Goal: Task Accomplishment & Management: Manage account settings

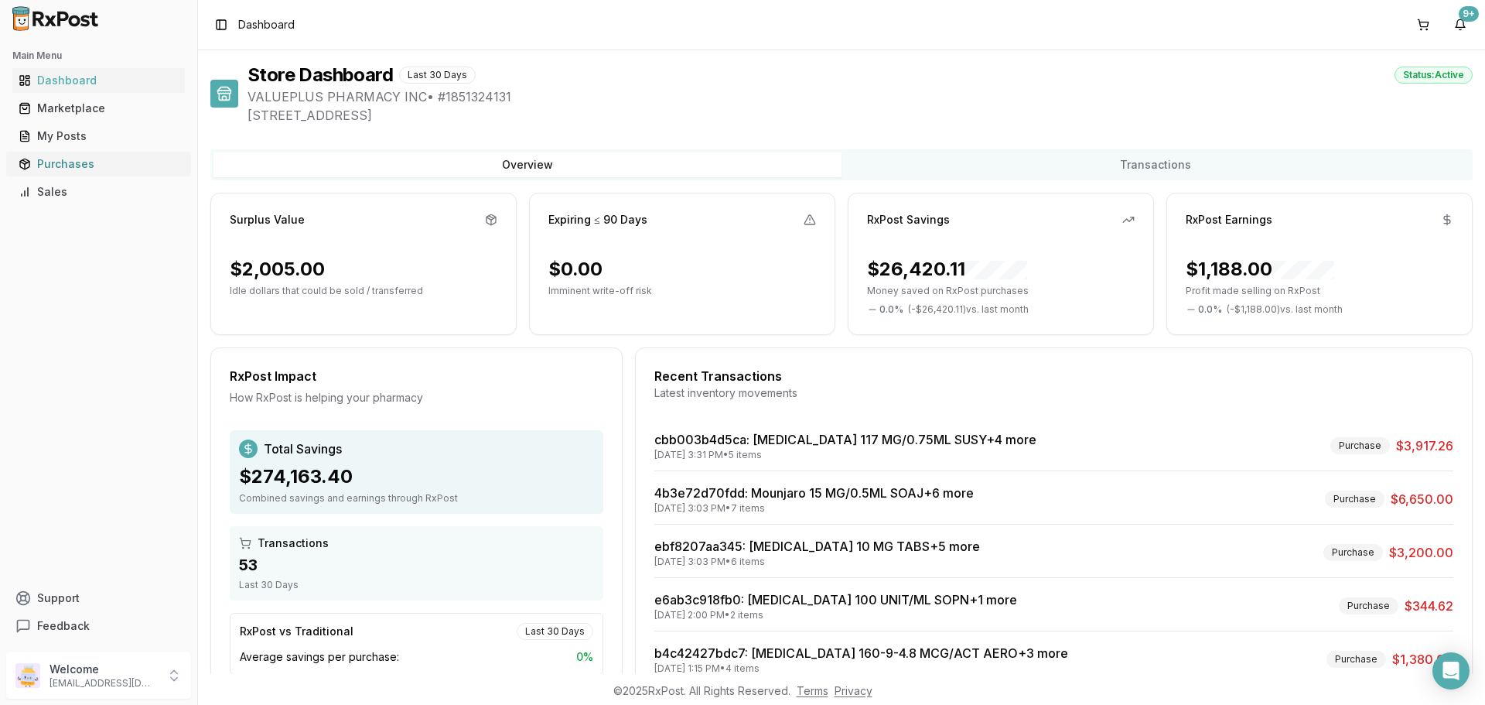
click at [73, 160] on div "Purchases" at bounding box center [99, 163] width 160 height 15
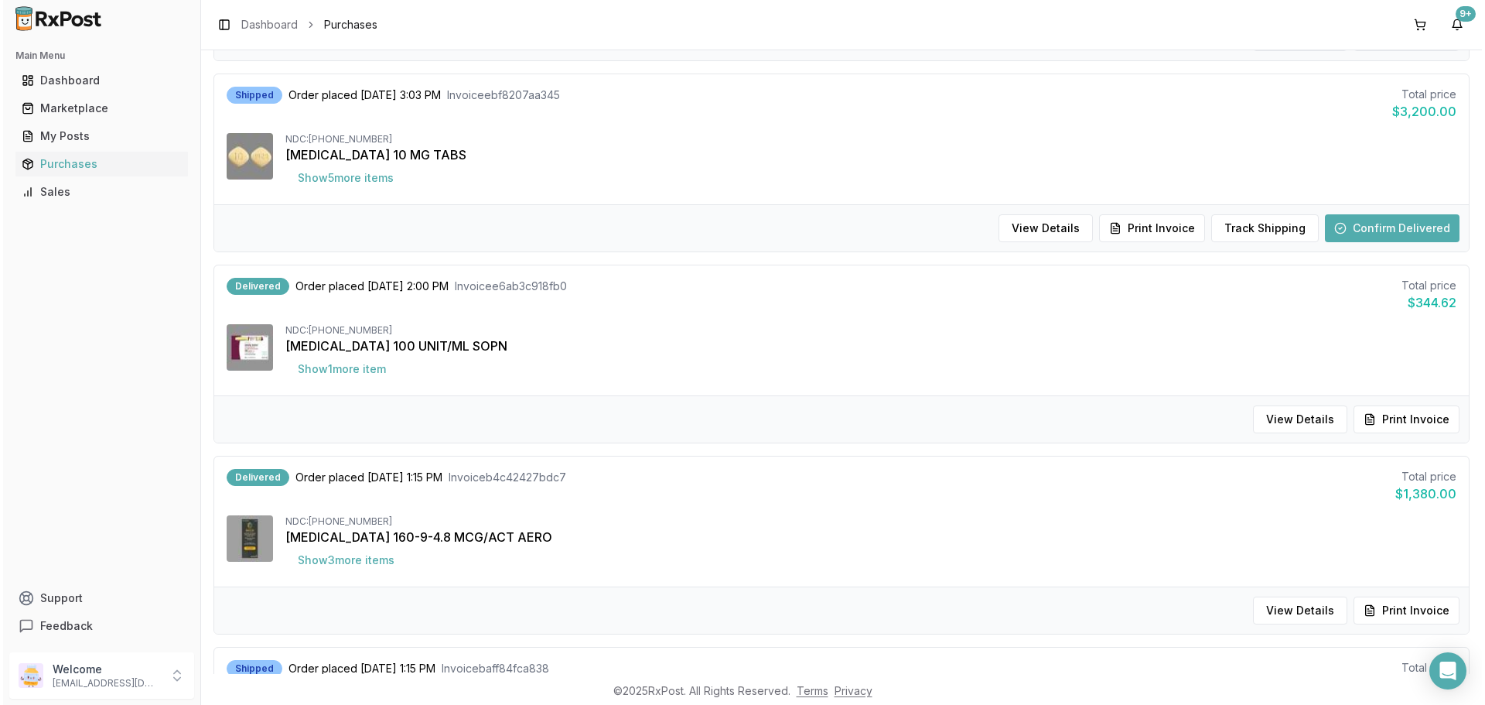
scroll to position [542, 0]
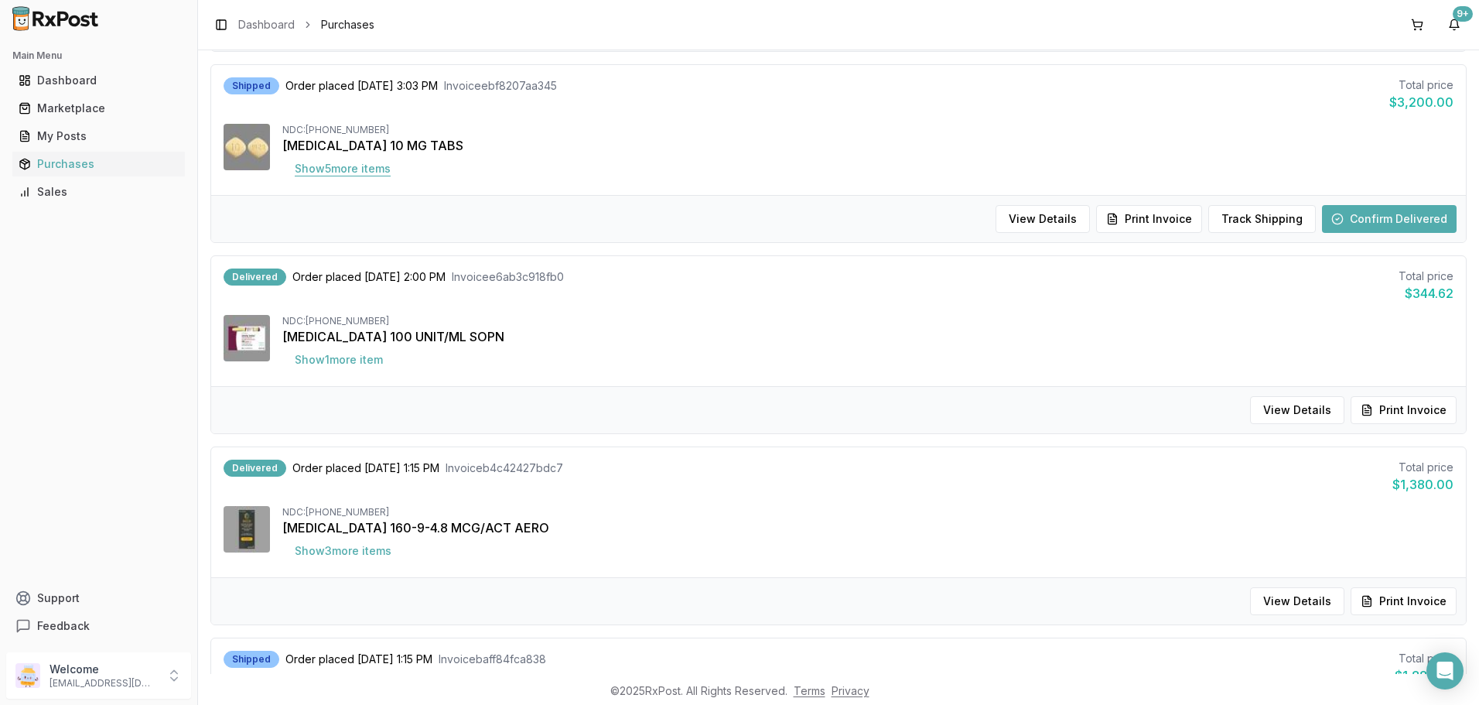
click at [355, 168] on button "Show 5 more item s" at bounding box center [342, 169] width 121 height 28
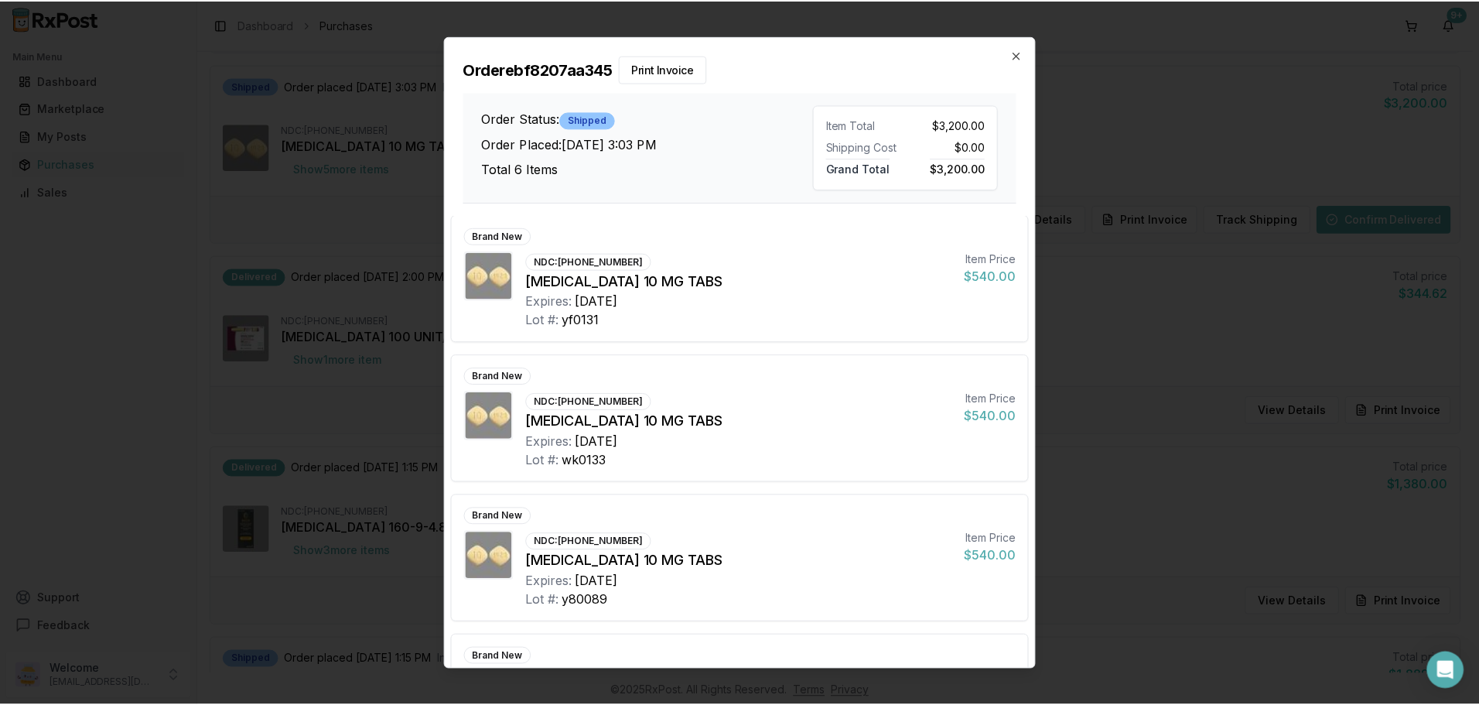
scroll to position [386, 0]
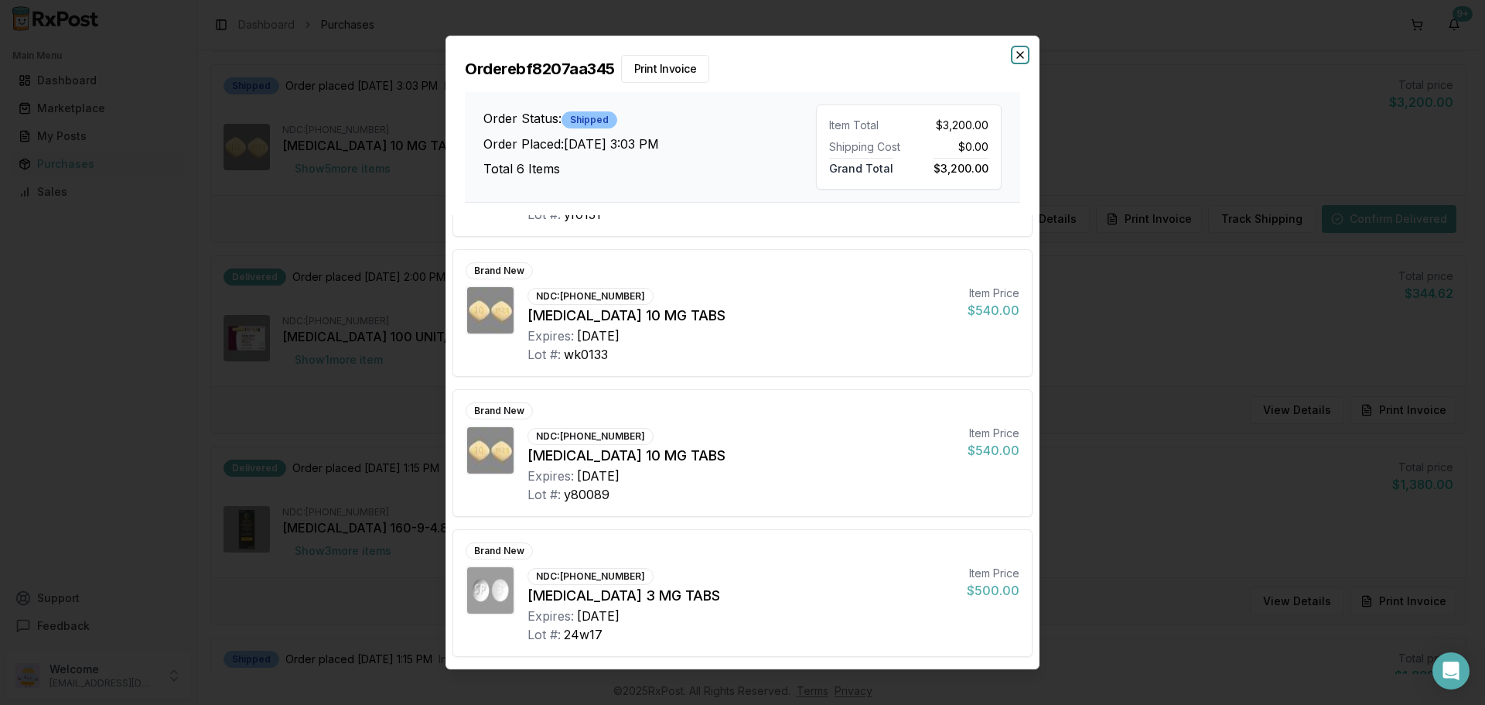
click at [1023, 49] on icon "button" at bounding box center [1020, 55] width 12 height 12
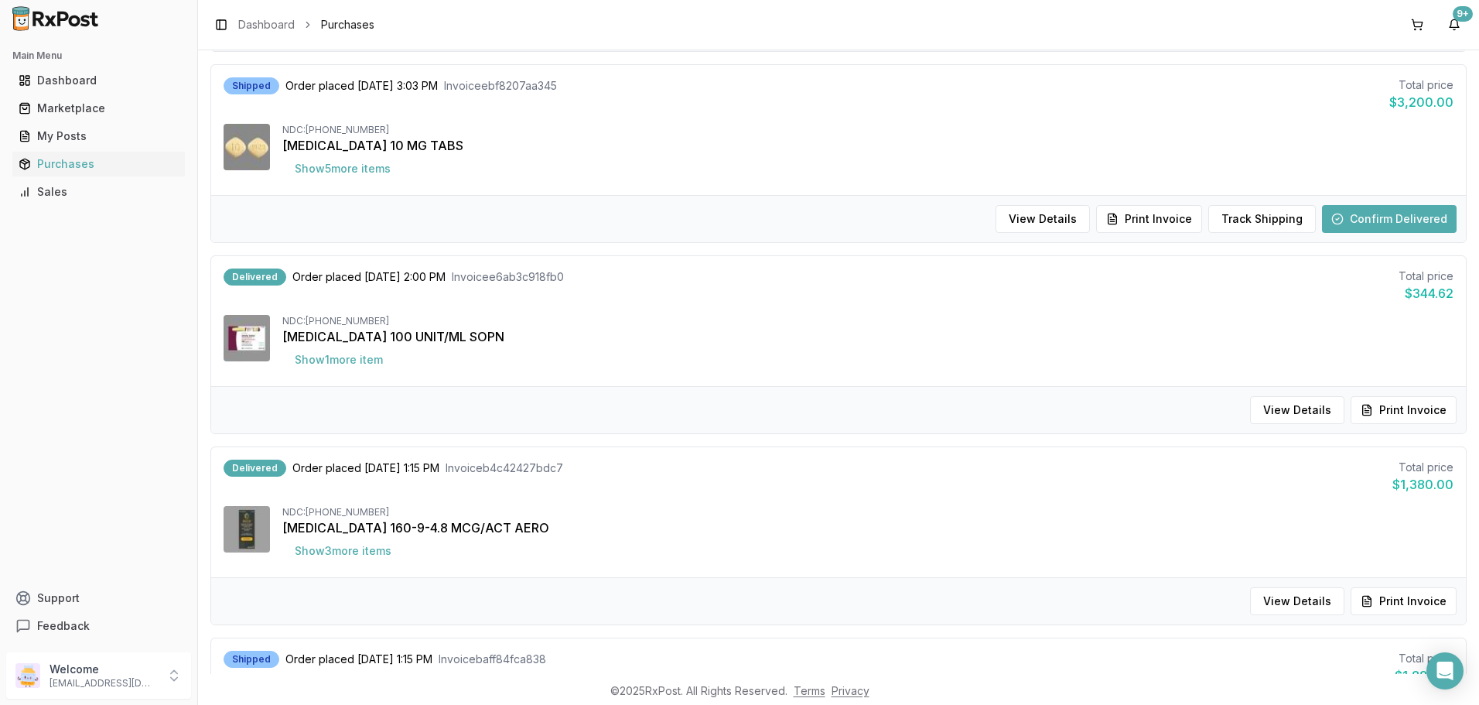
click at [1396, 217] on button "Confirm Delivered" at bounding box center [1389, 219] width 135 height 28
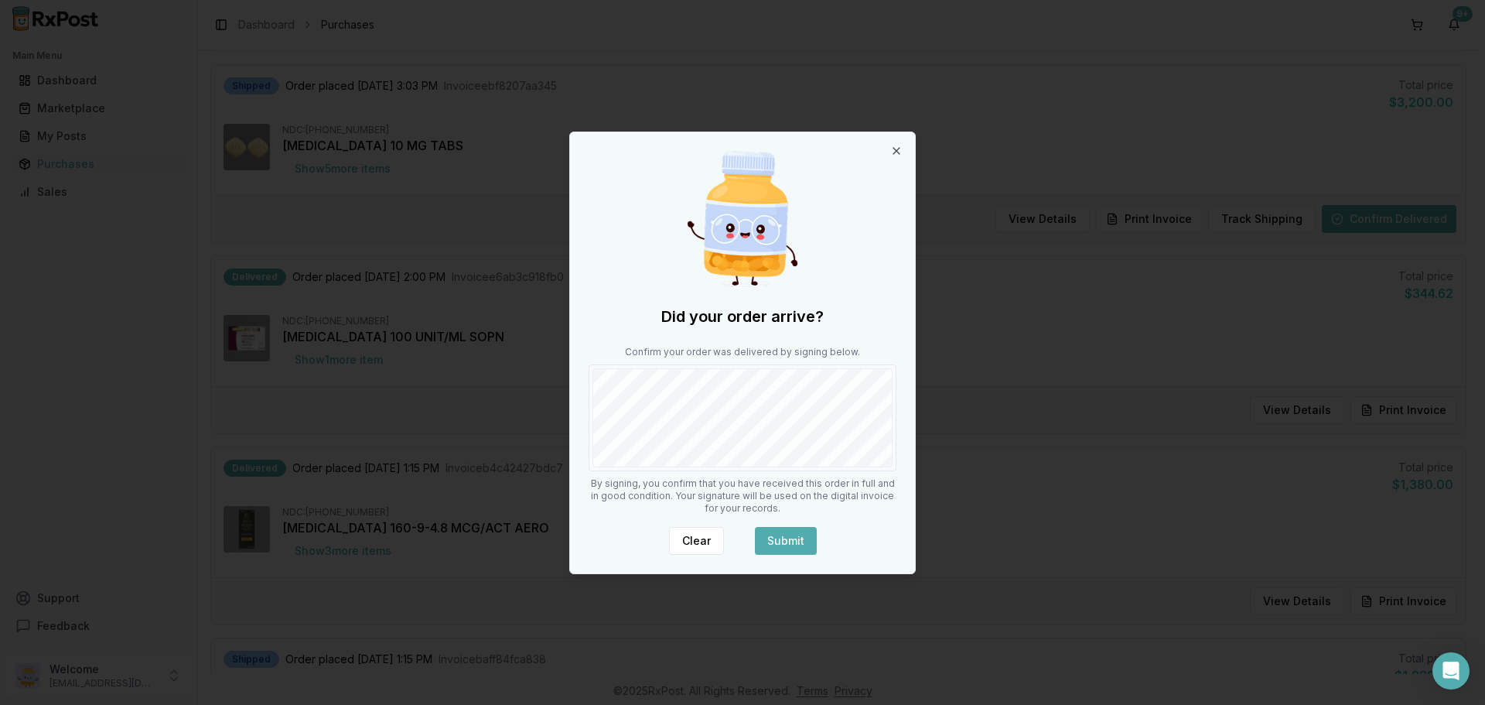
click at [782, 534] on button "Submit" at bounding box center [786, 541] width 62 height 28
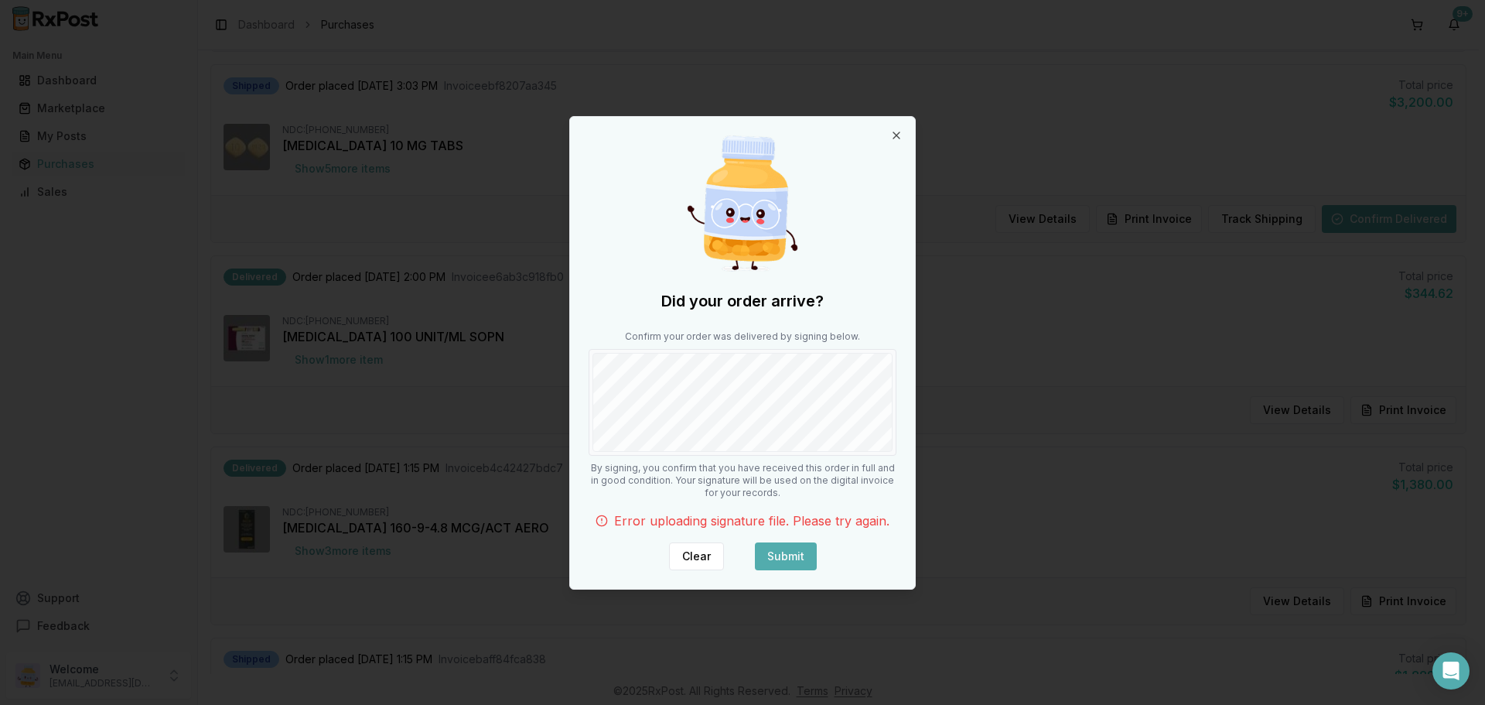
click at [782, 558] on button "Submit" at bounding box center [786, 556] width 62 height 28
click at [694, 554] on button "Clear" at bounding box center [696, 556] width 55 height 28
click at [793, 559] on button "Submit" at bounding box center [786, 556] width 62 height 28
click at [777, 561] on button "Submit" at bounding box center [786, 556] width 62 height 28
click at [897, 132] on icon "button" at bounding box center [896, 135] width 12 height 12
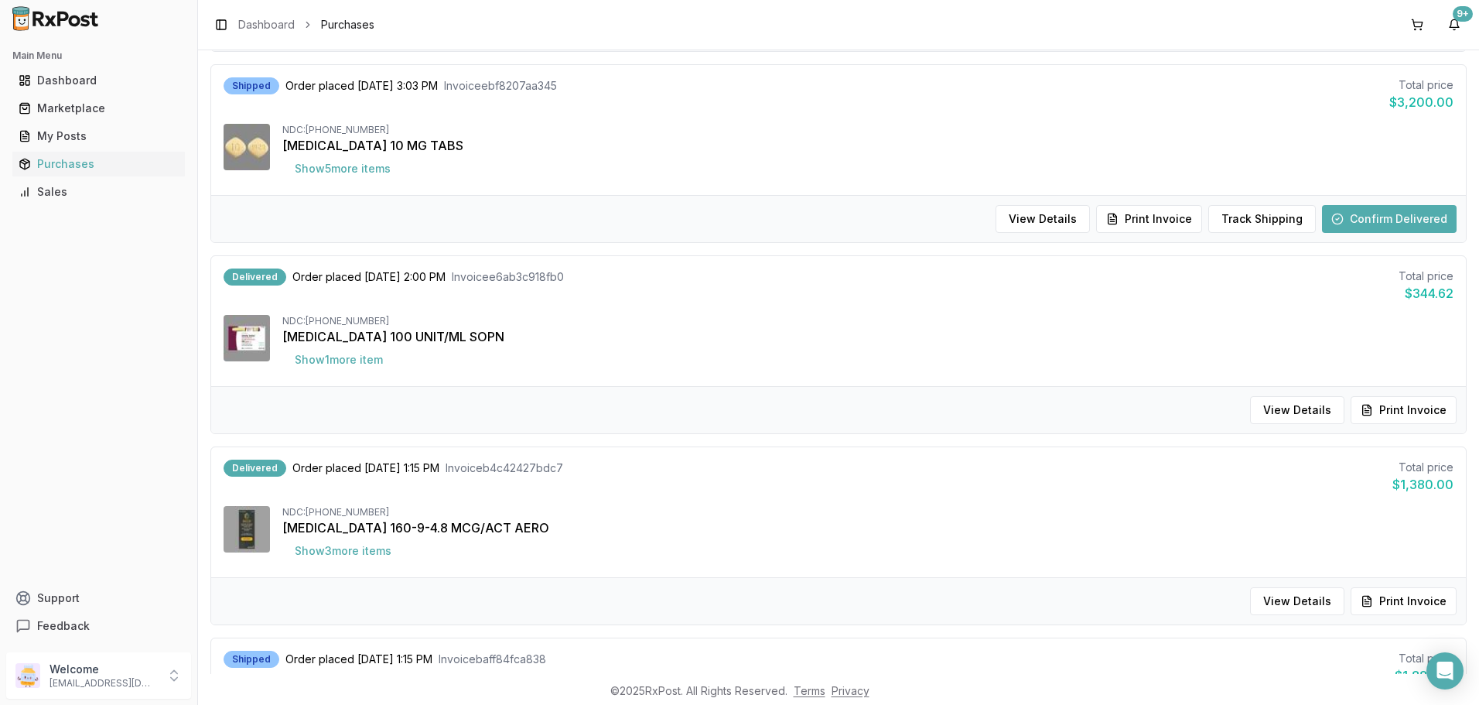
click at [1365, 216] on button "Confirm Delivered" at bounding box center [1389, 219] width 135 height 28
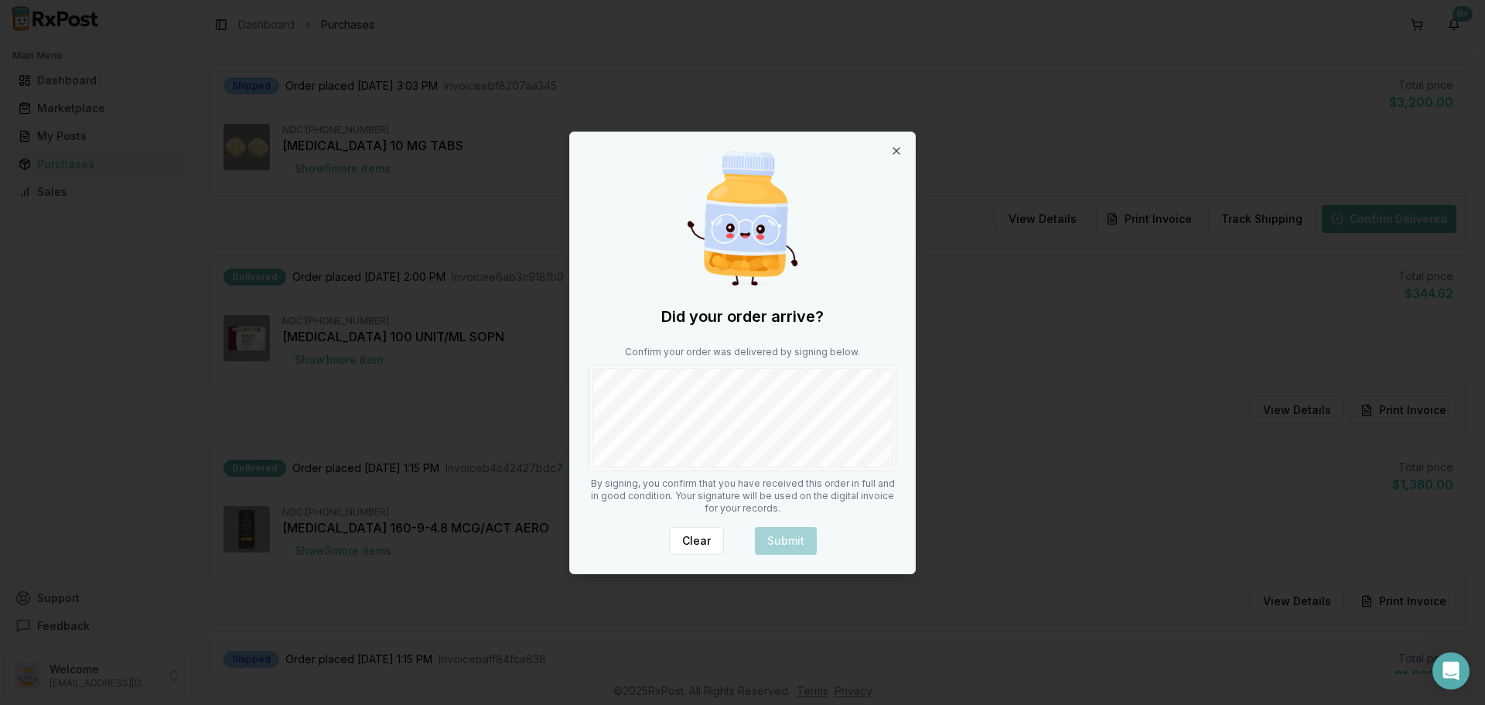
click at [624, 488] on div "Did your order arrive? Confirm your order was delivered by signing below. By si…" at bounding box center [742, 352] width 345 height 441
click at [608, 517] on div "Did your order arrive? Confirm your order was delivered by signing below. By si…" at bounding box center [742, 352] width 345 height 441
click at [796, 533] on button "Submit" at bounding box center [786, 541] width 62 height 28
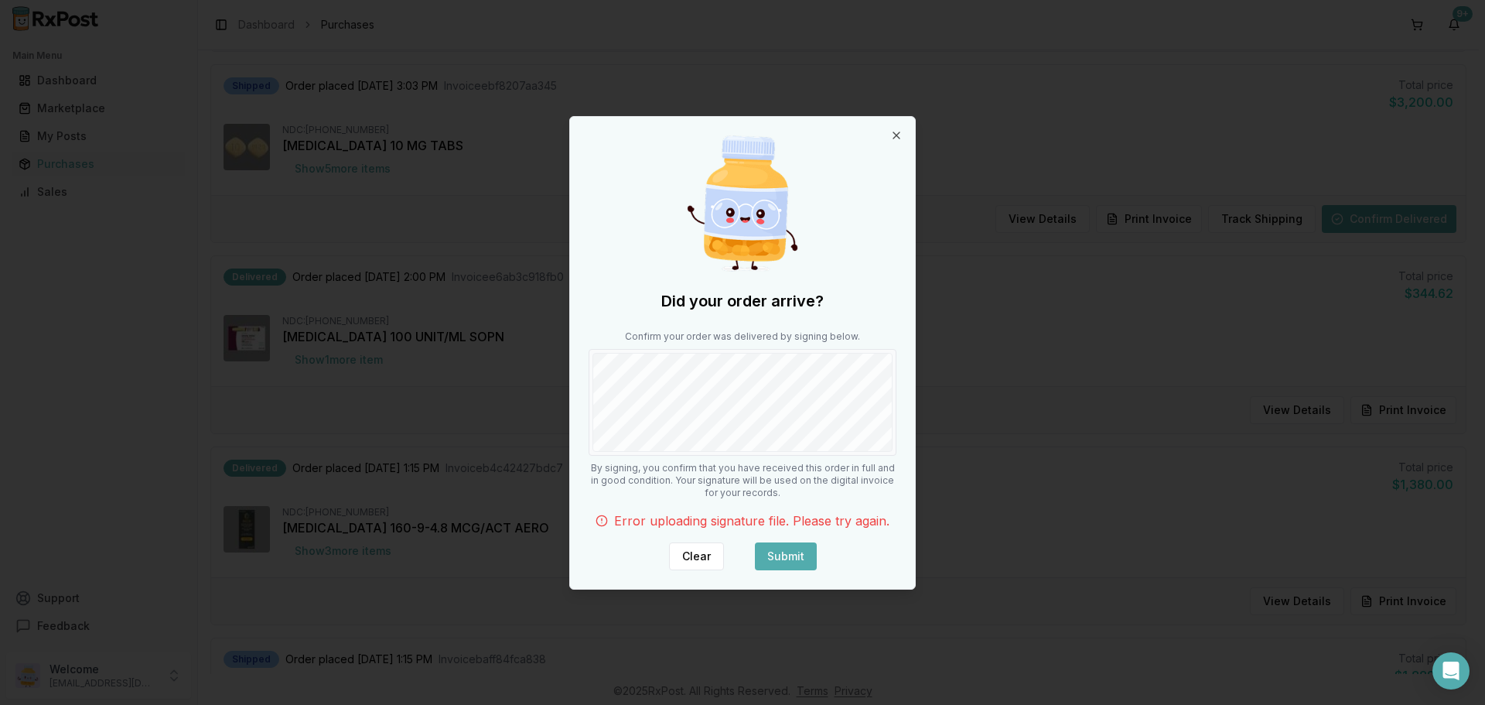
click at [903, 138] on div "Did your order arrive? Confirm your order was delivered by signing below. By si…" at bounding box center [742, 353] width 345 height 472
click at [897, 135] on icon "button" at bounding box center [896, 135] width 6 height 6
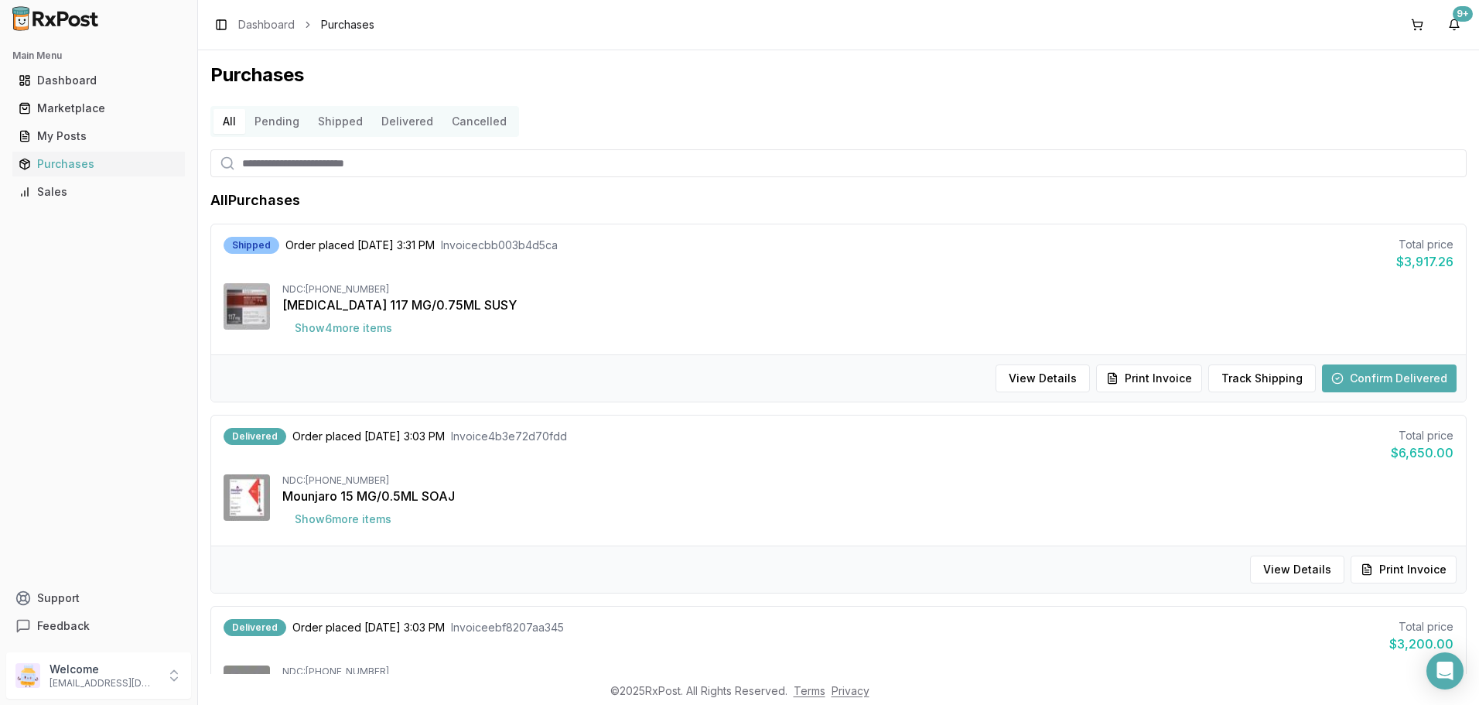
click at [1382, 381] on button "Confirm Delivered" at bounding box center [1389, 378] width 135 height 28
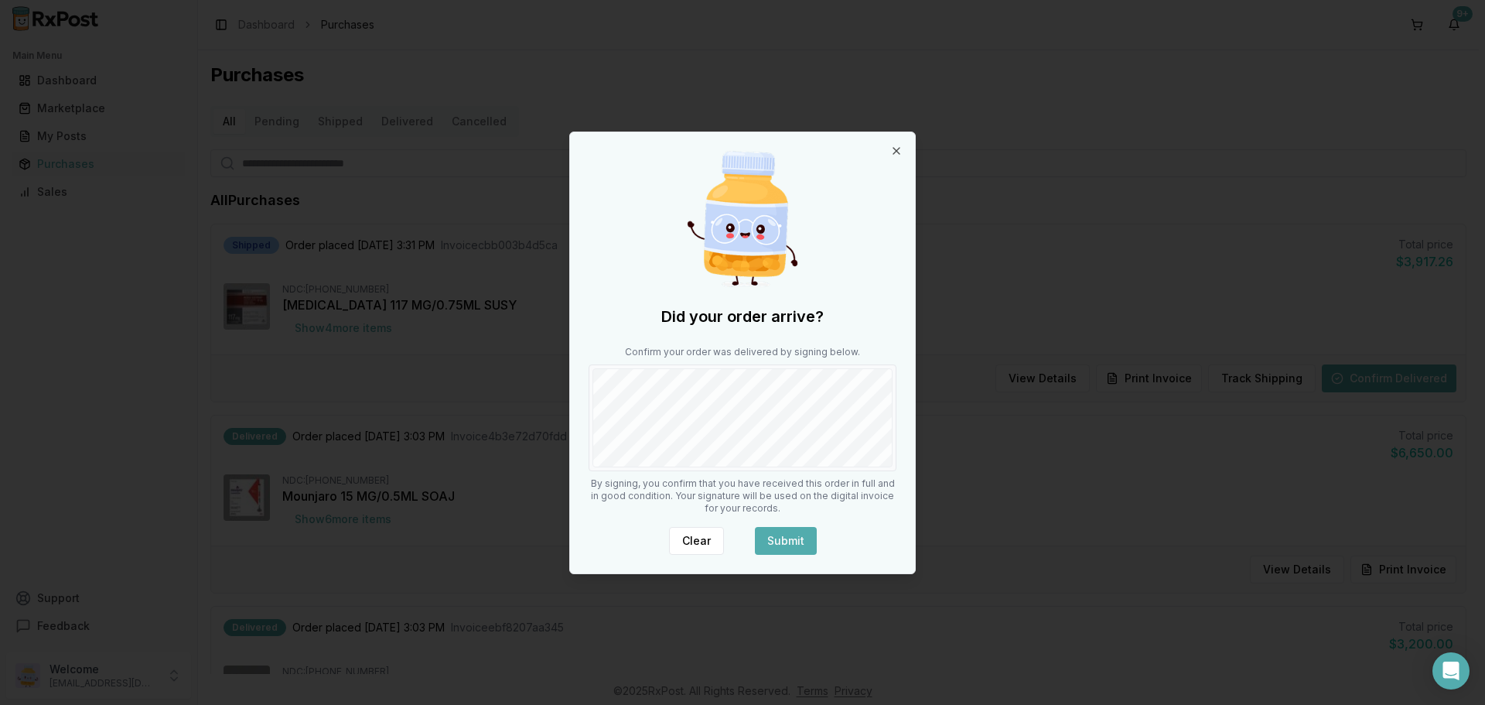
click at [801, 530] on button "Submit" at bounding box center [786, 541] width 62 height 28
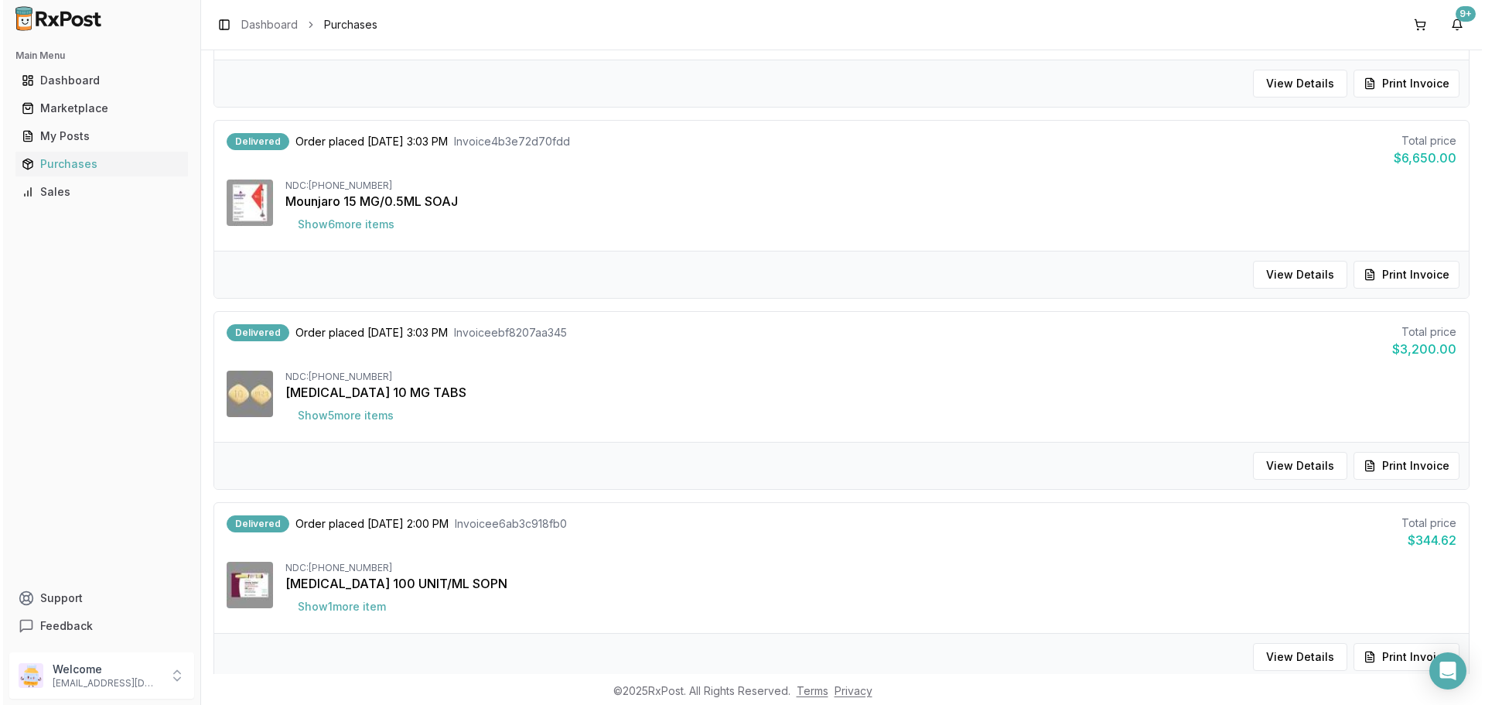
scroll to position [309, 0]
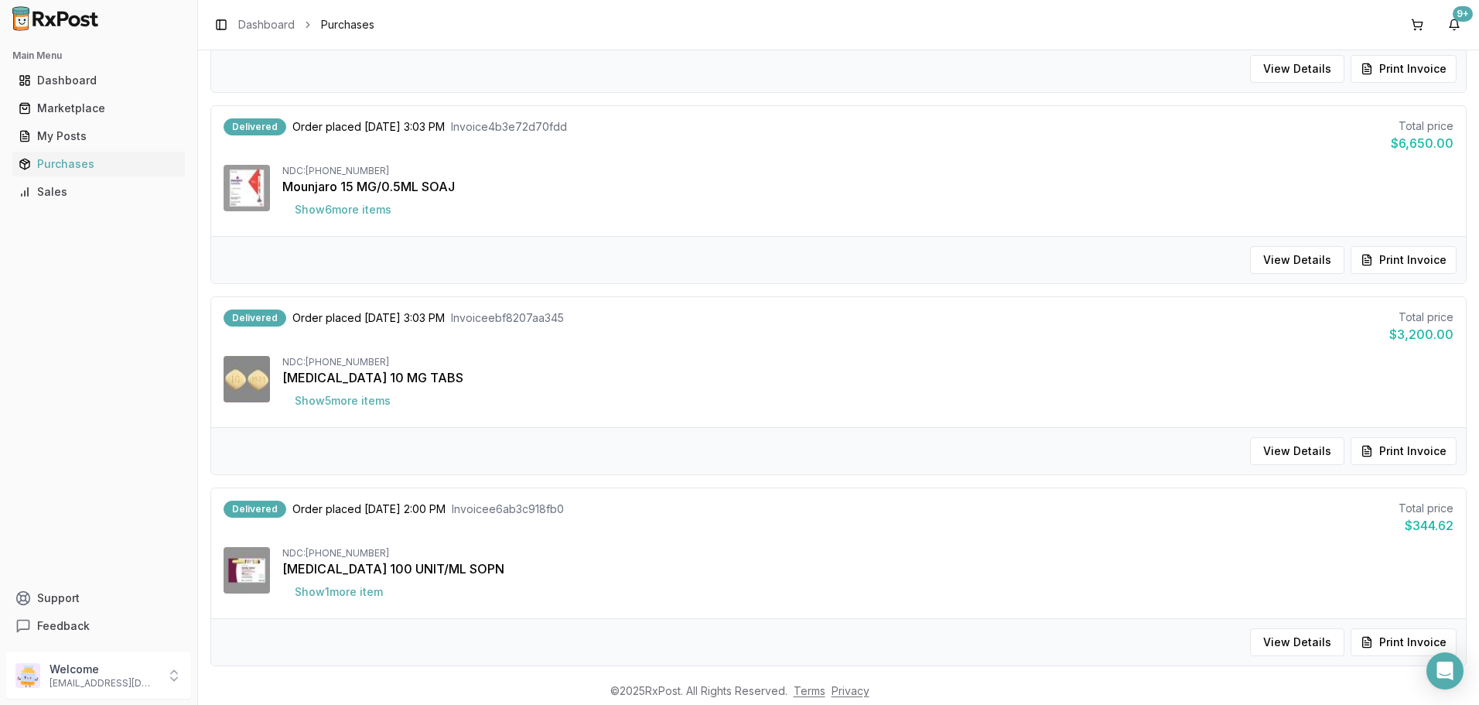
click at [1396, 447] on button "Print Invoice" at bounding box center [1404, 451] width 106 height 28
click at [1303, 455] on button "View Details" at bounding box center [1297, 451] width 94 height 28
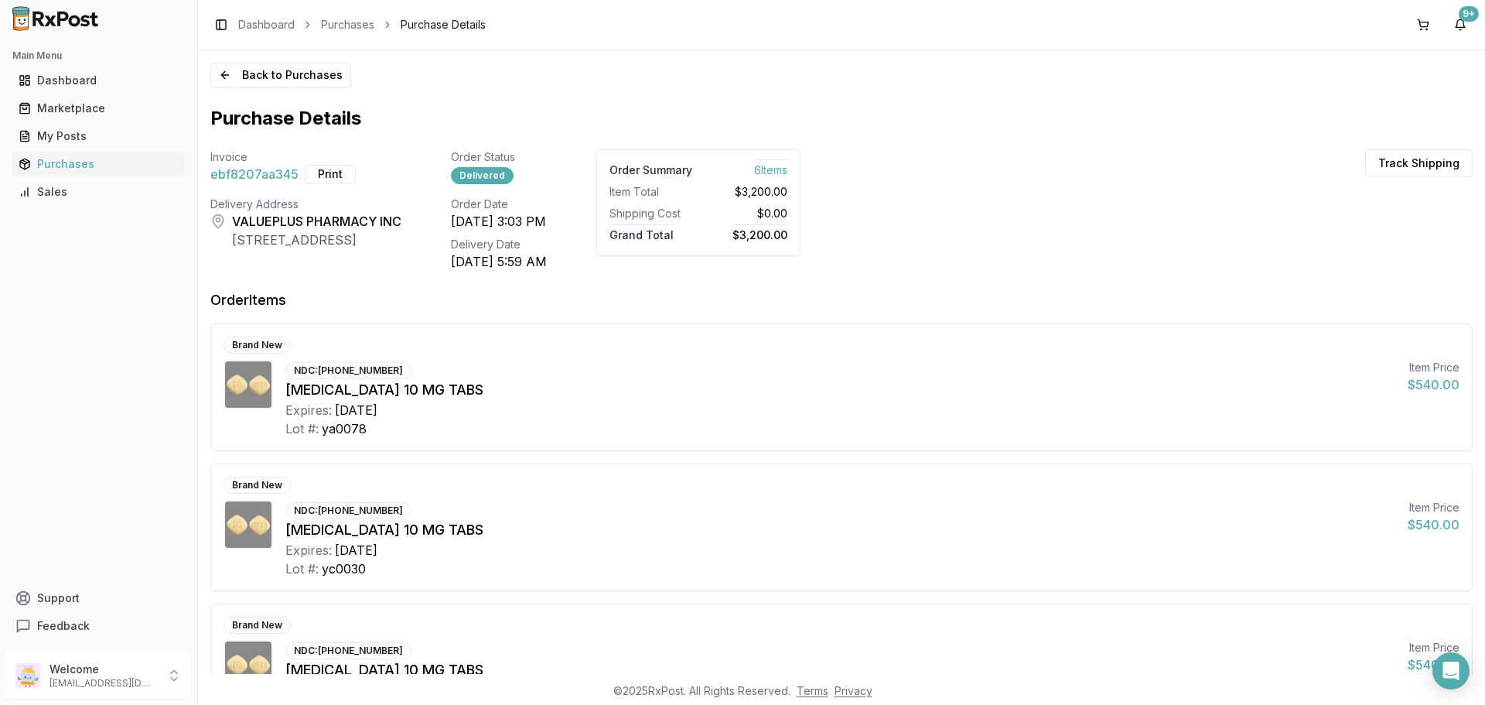
click at [261, 72] on button "Back to Purchases" at bounding box center [280, 75] width 141 height 25
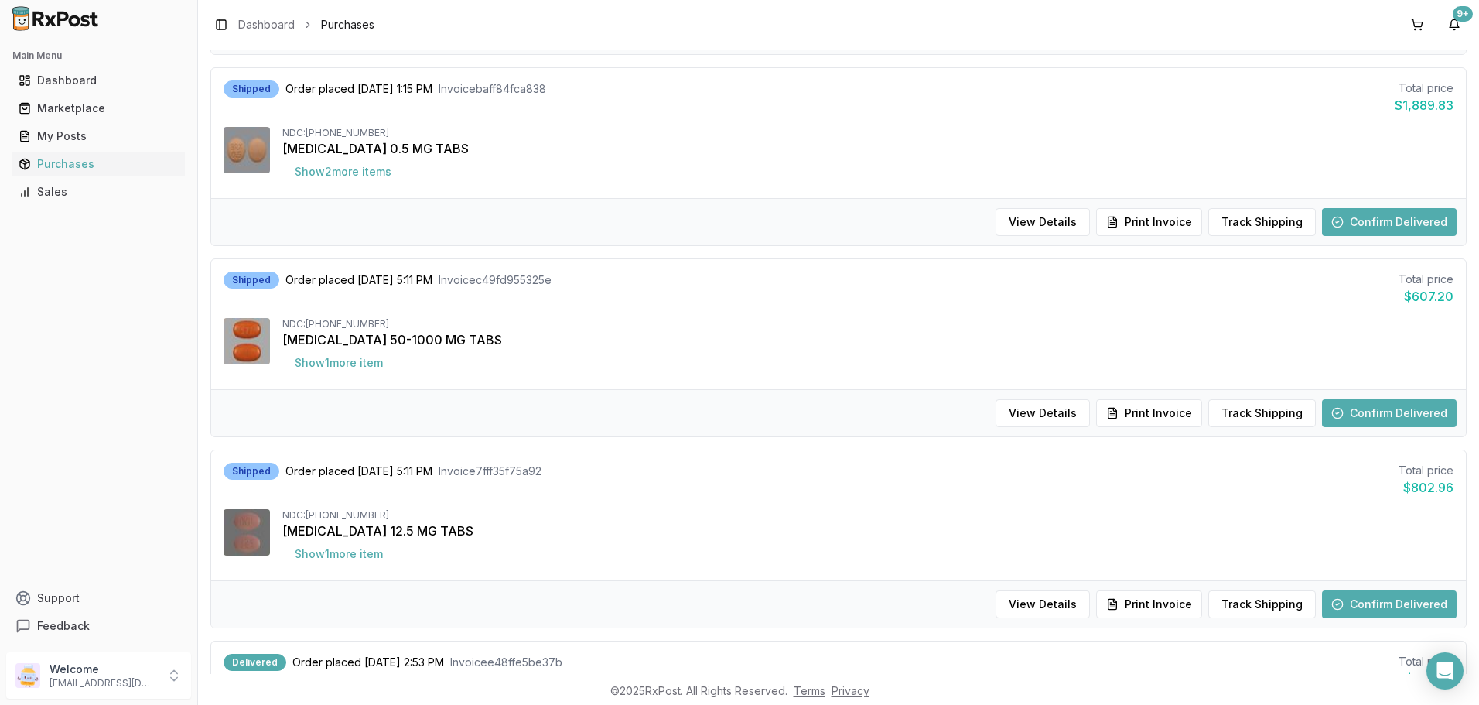
scroll to position [1160, 0]
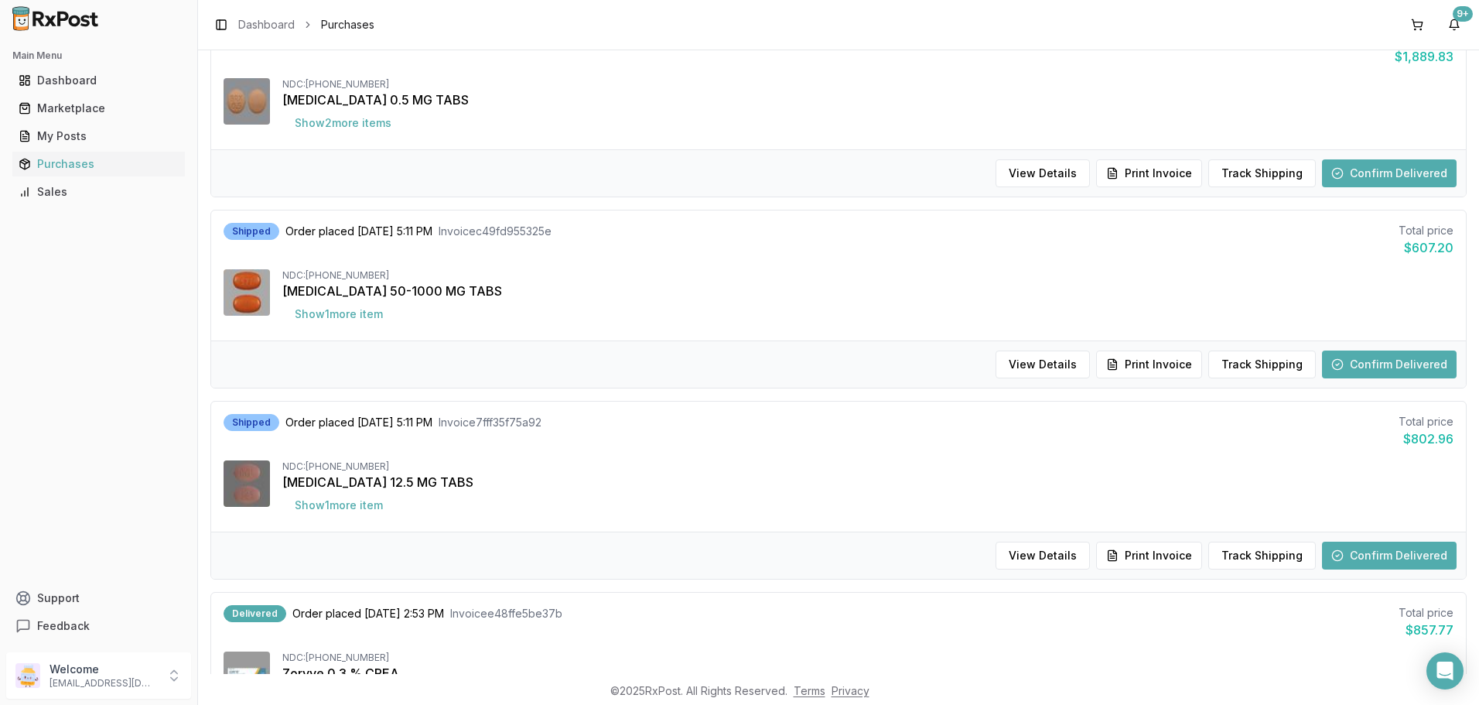
click at [1351, 549] on button "Confirm Delivered" at bounding box center [1389, 556] width 135 height 28
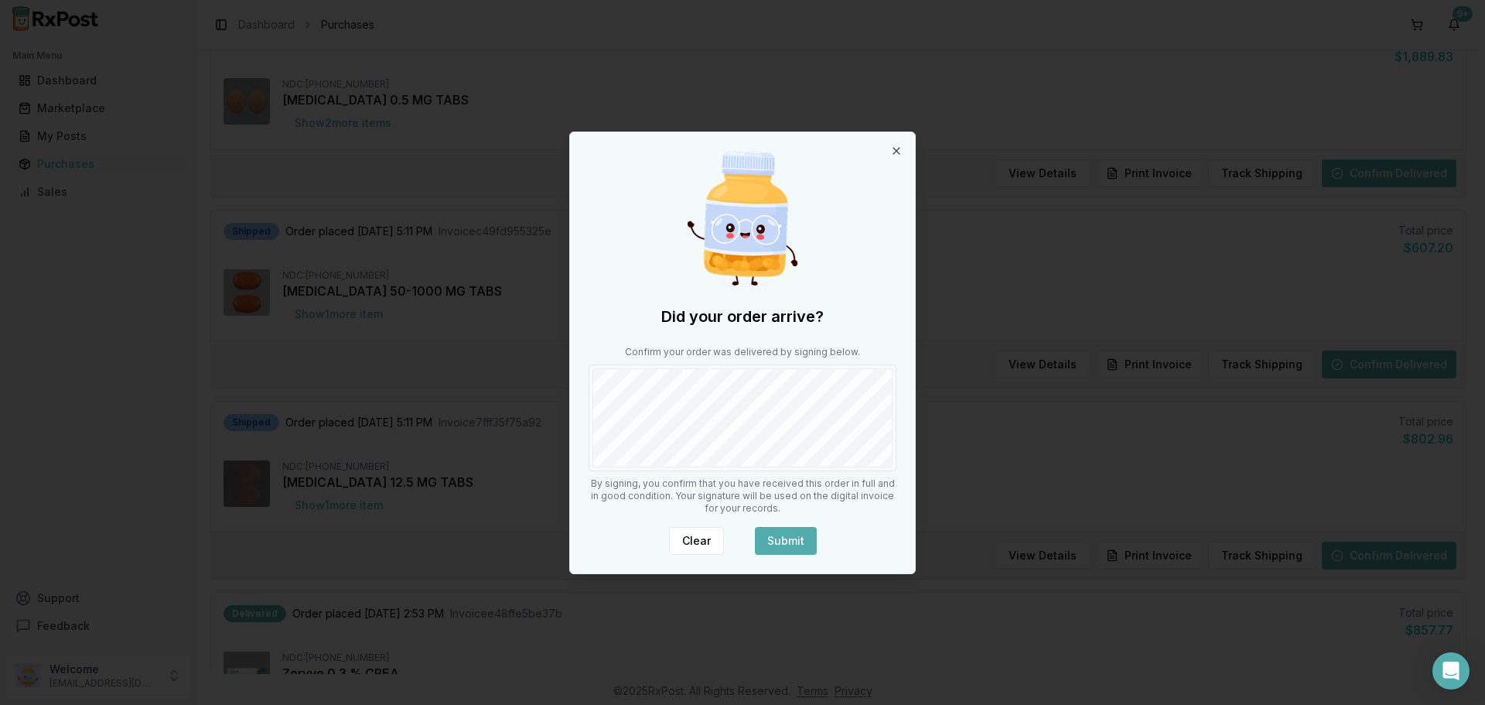
click at [794, 531] on button "Submit" at bounding box center [786, 541] width 62 height 28
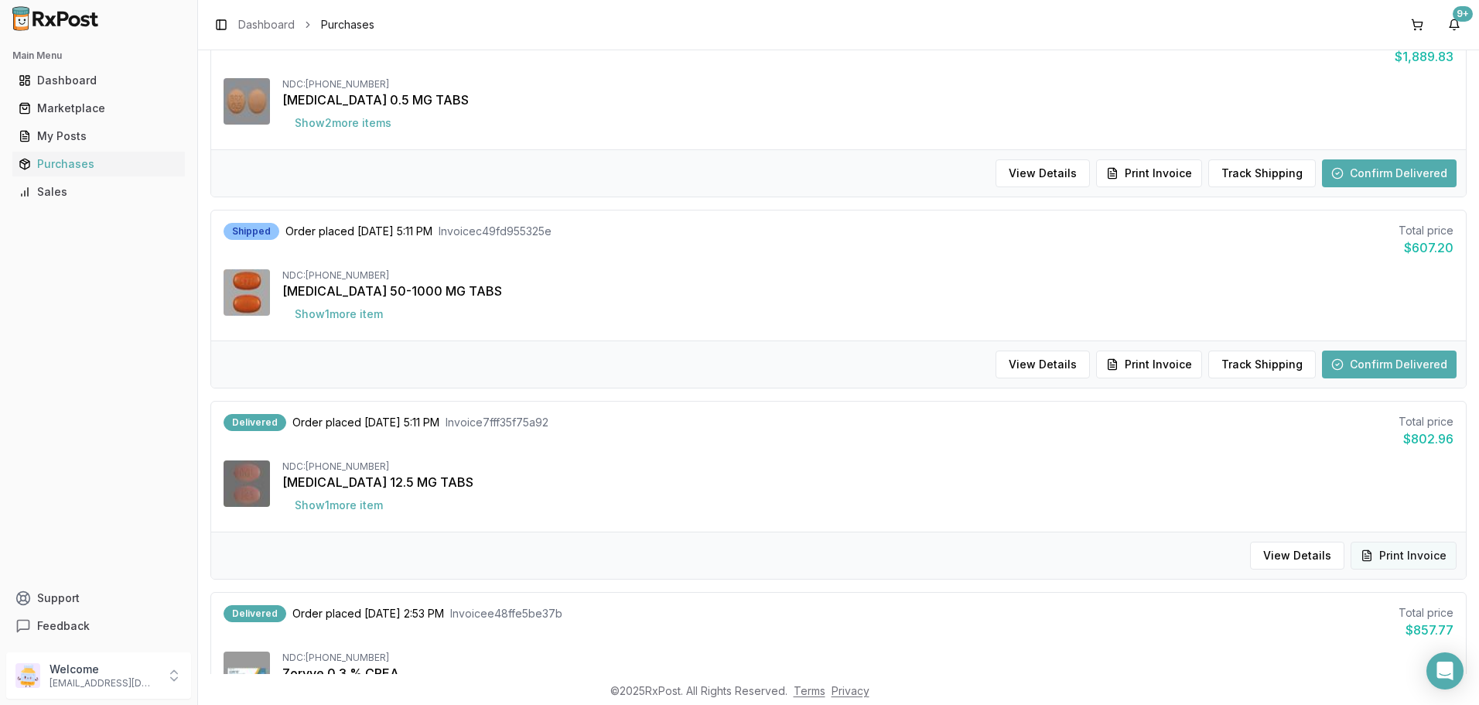
click at [1397, 552] on button "Print Invoice" at bounding box center [1404, 556] width 106 height 28
click at [1390, 367] on button "Confirm Delivered" at bounding box center [1389, 364] width 135 height 28
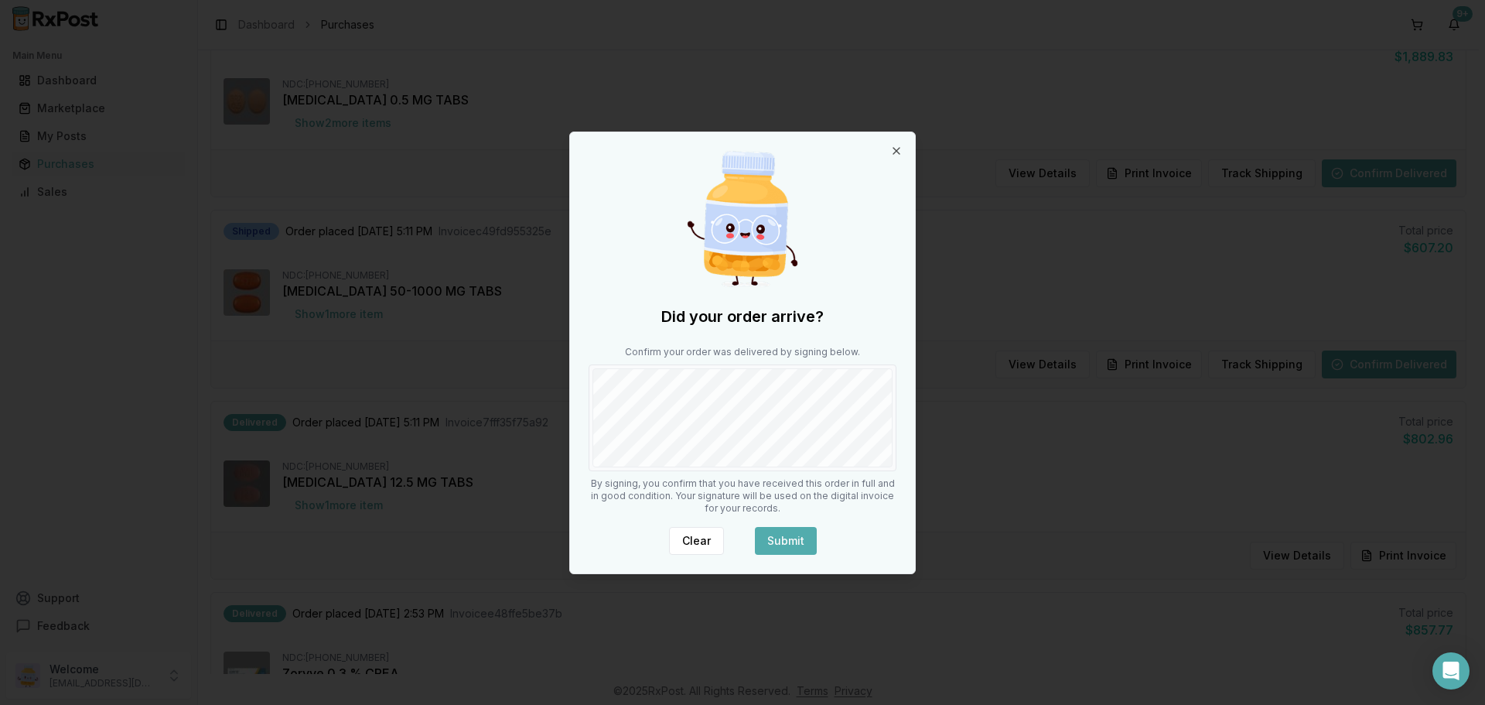
click at [786, 542] on button "Submit" at bounding box center [786, 541] width 62 height 28
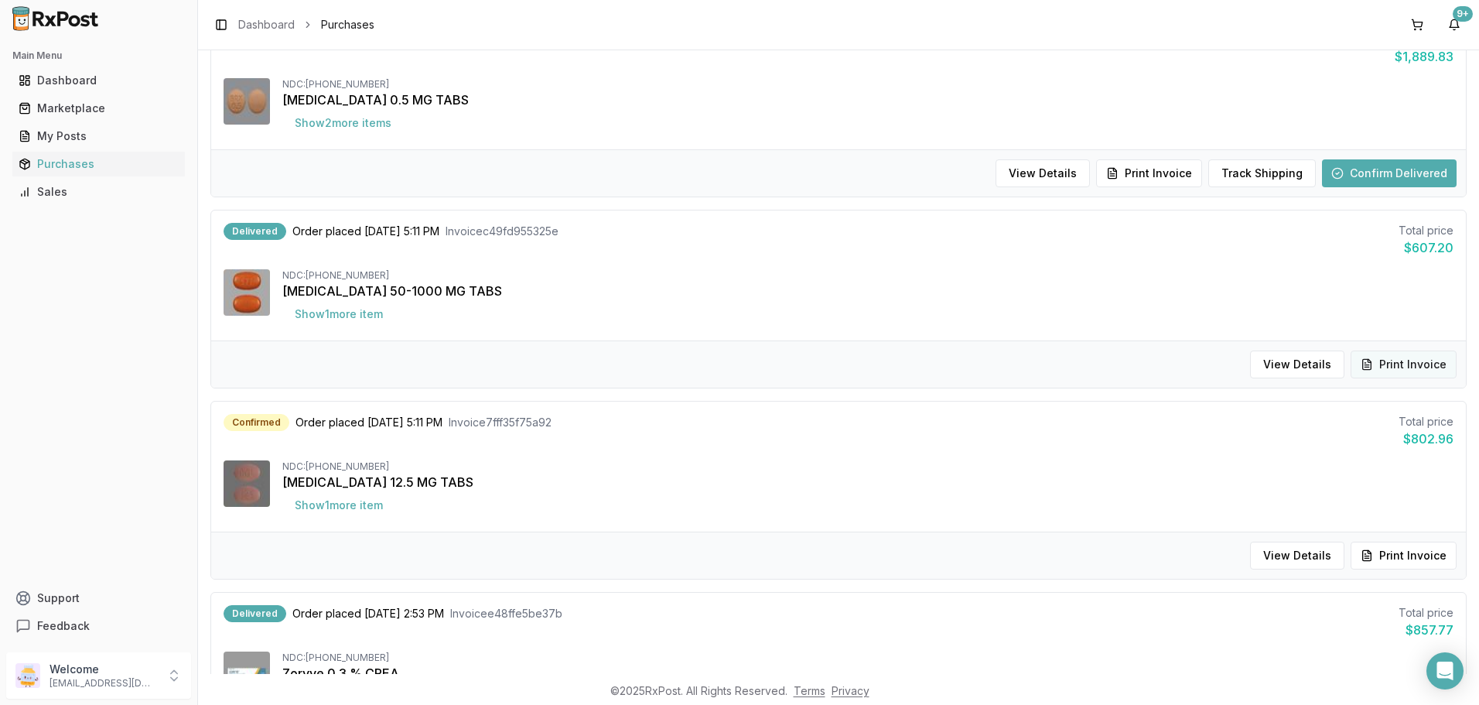
click at [1392, 361] on button "Print Invoice" at bounding box center [1404, 364] width 106 height 28
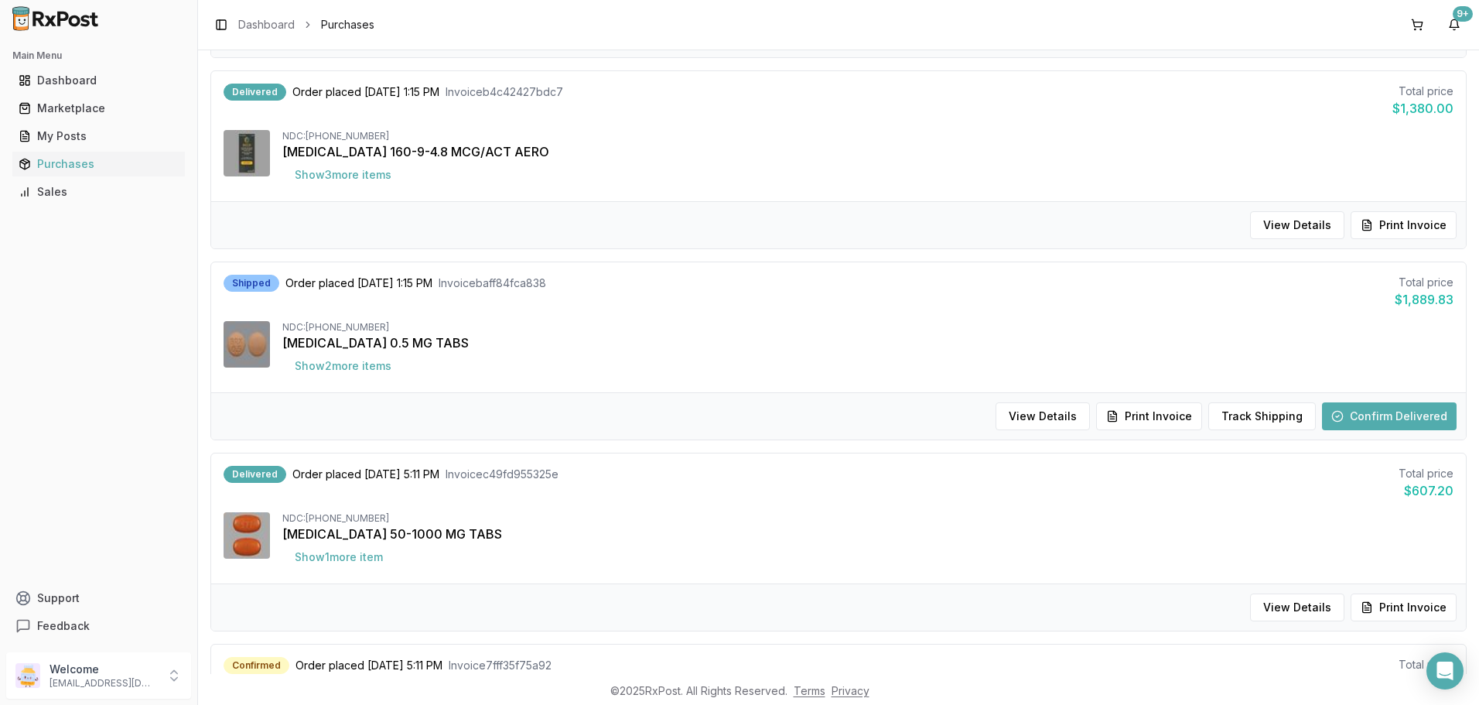
scroll to position [928, 0]
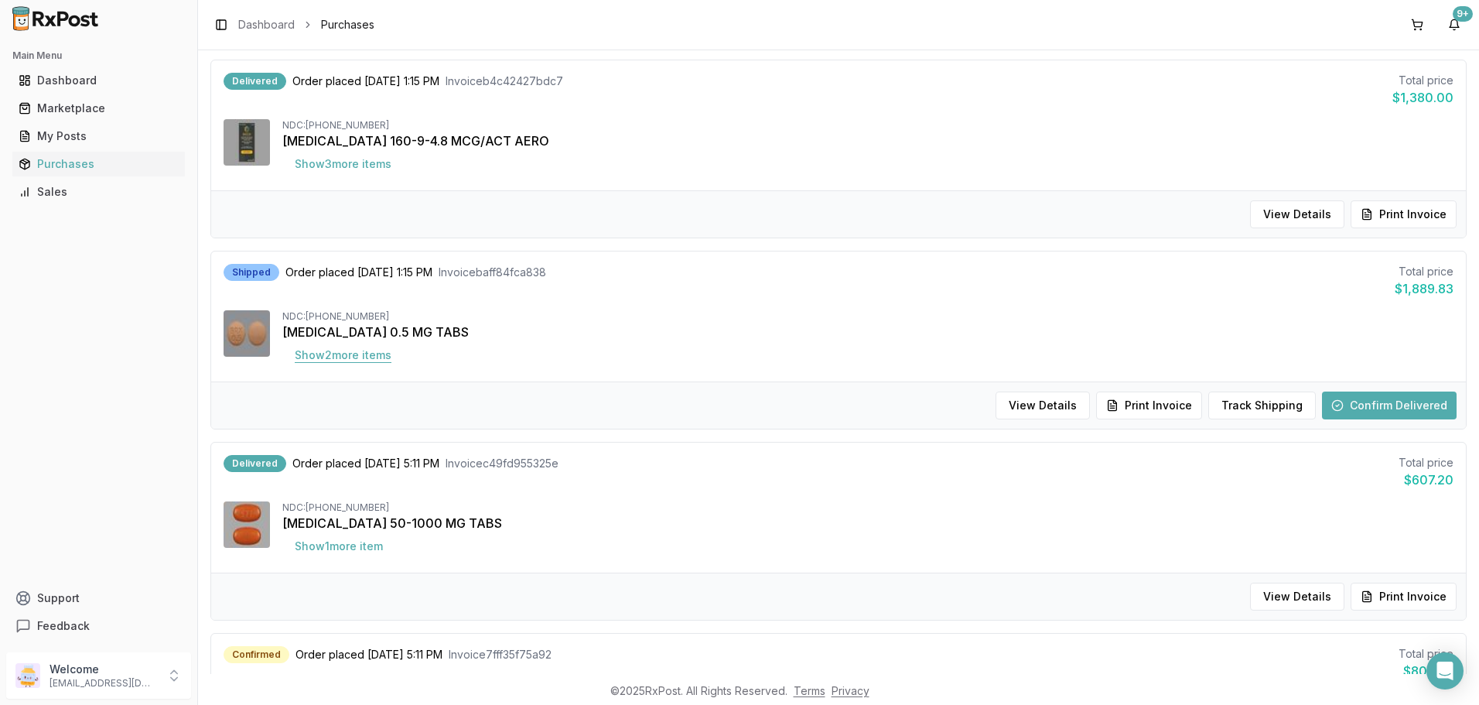
click at [358, 351] on button "Show 2 more item s" at bounding box center [342, 355] width 121 height 28
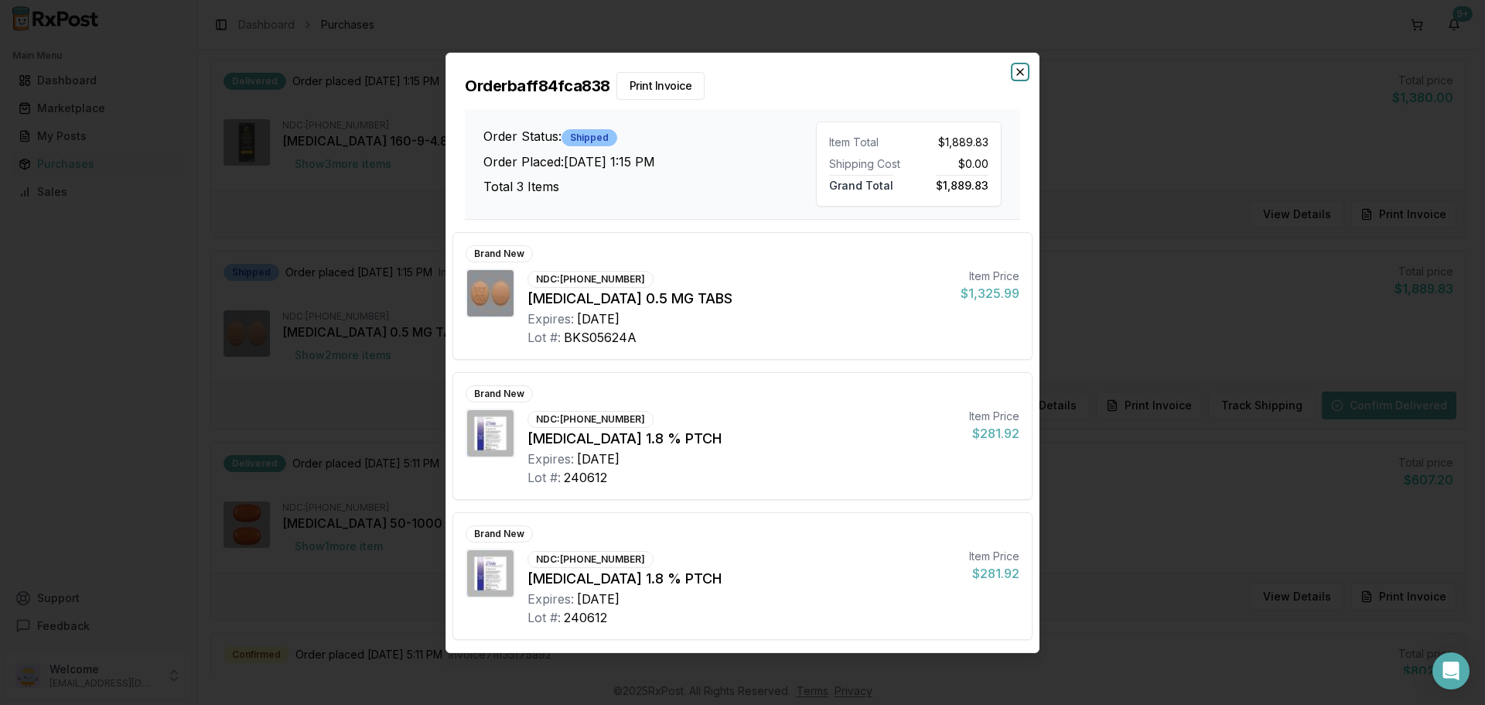
click at [1024, 74] on icon "button" at bounding box center [1020, 72] width 12 height 12
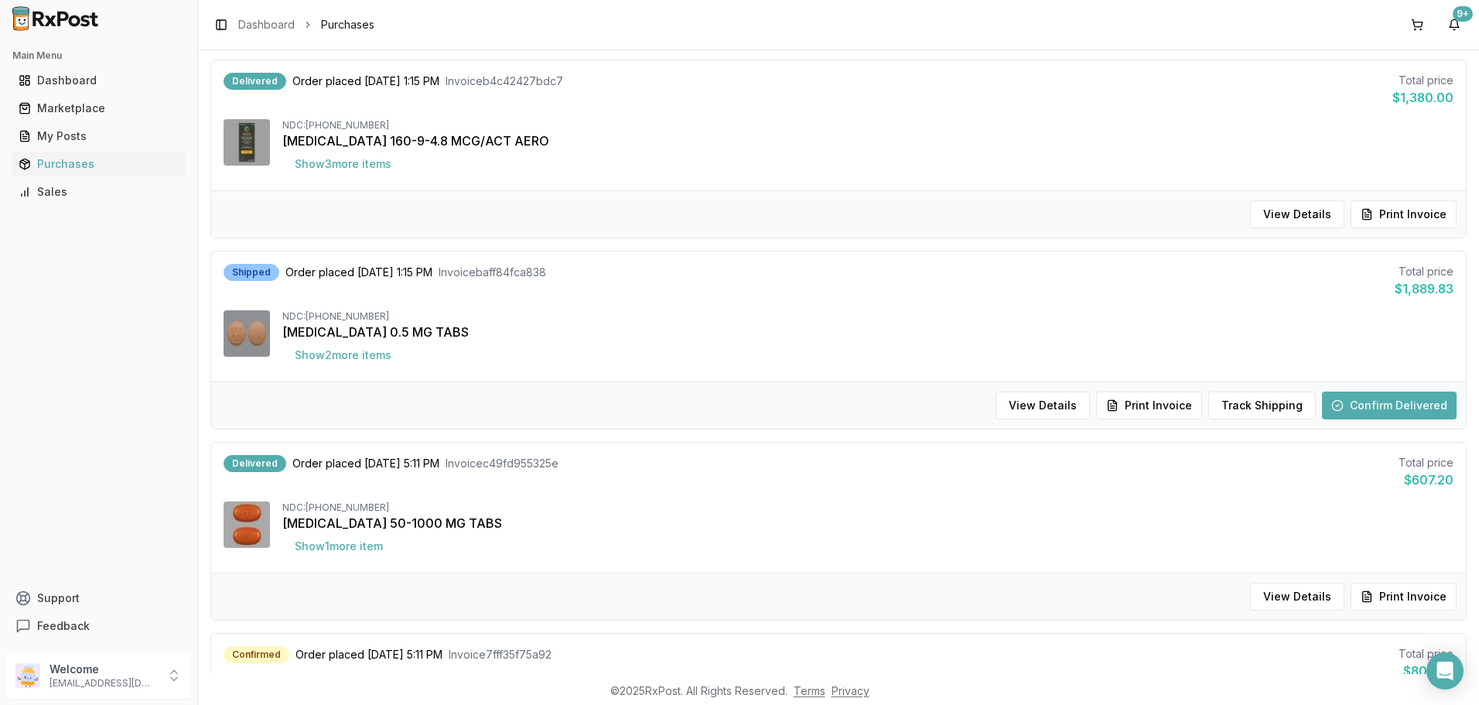
click at [1378, 406] on button "Confirm Delivered" at bounding box center [1389, 405] width 135 height 28
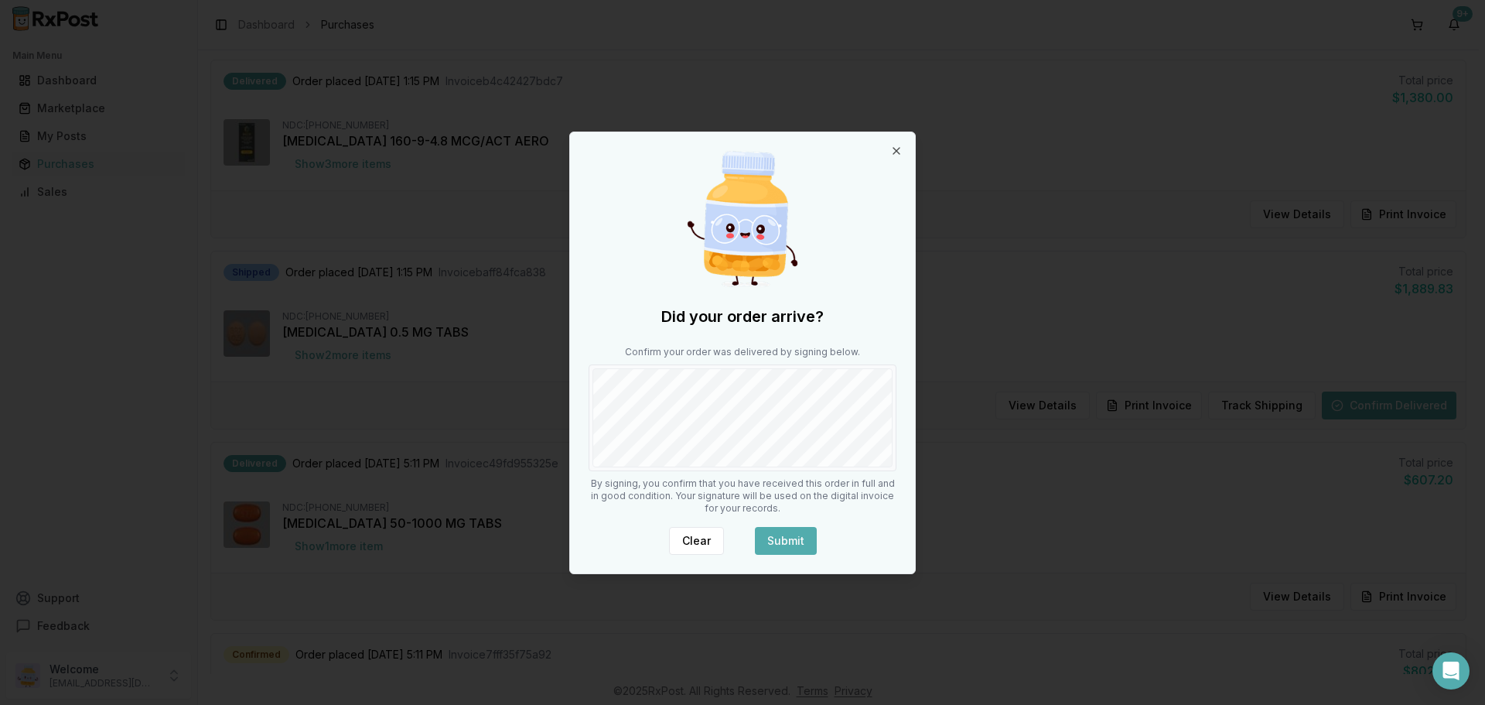
click at [788, 542] on button "Submit" at bounding box center [786, 541] width 62 height 28
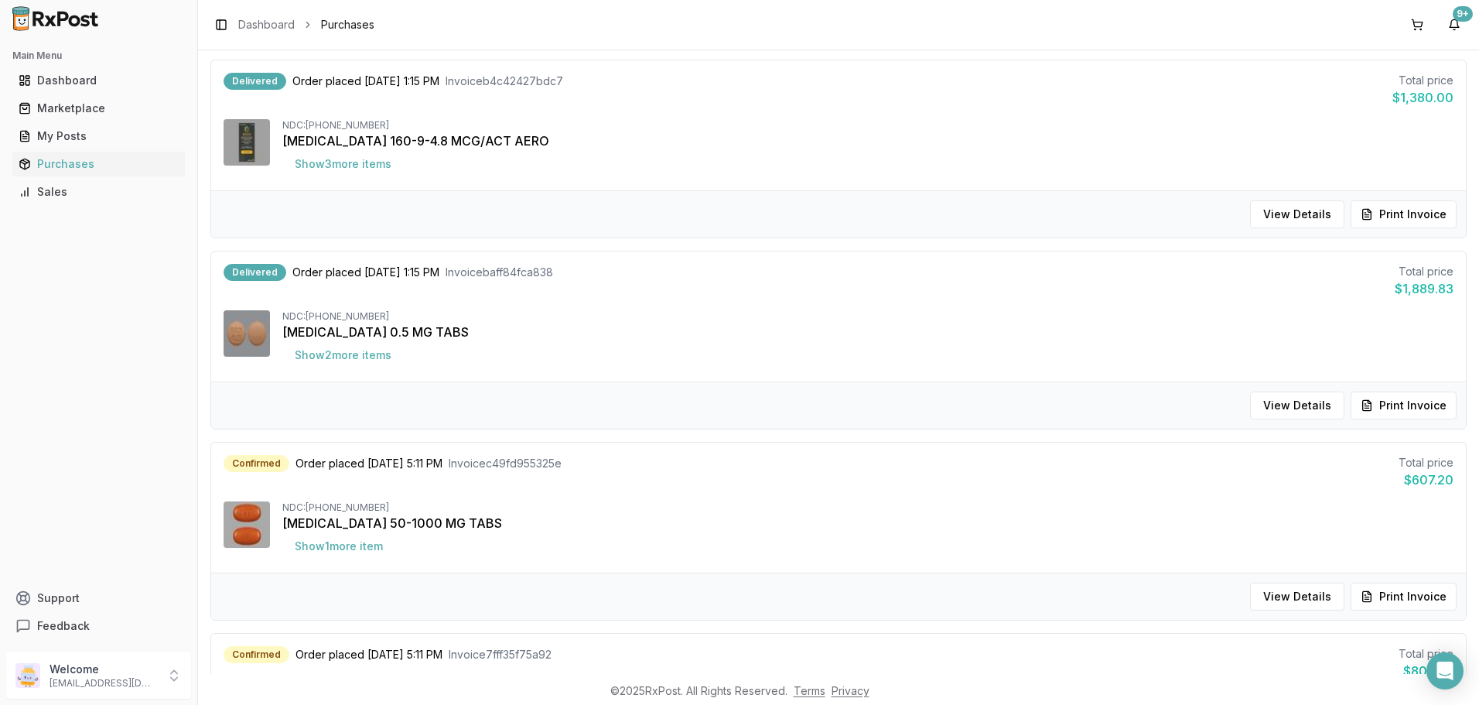
click at [1389, 406] on button "Print Invoice" at bounding box center [1404, 405] width 106 height 28
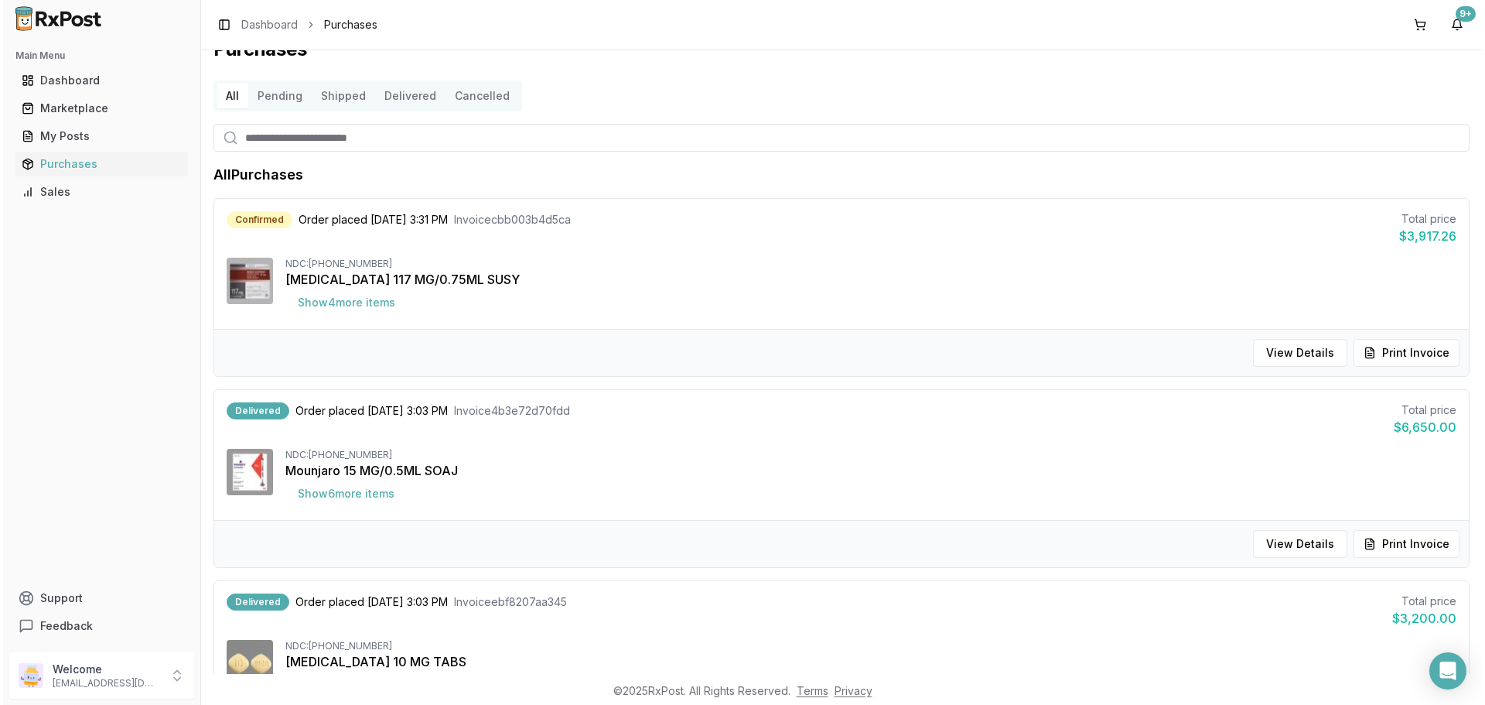
scroll to position [0, 0]
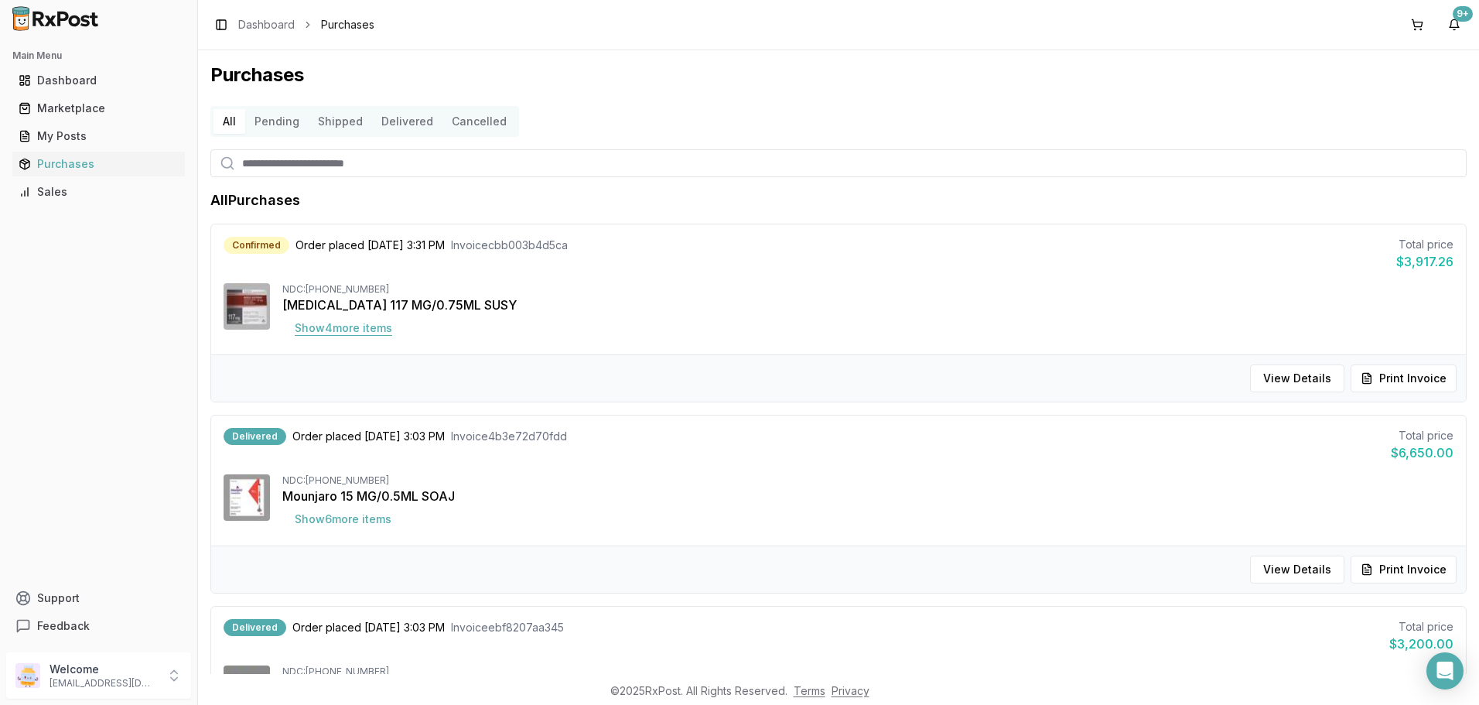
click at [334, 329] on button "Show 4 more item s" at bounding box center [343, 328] width 122 height 28
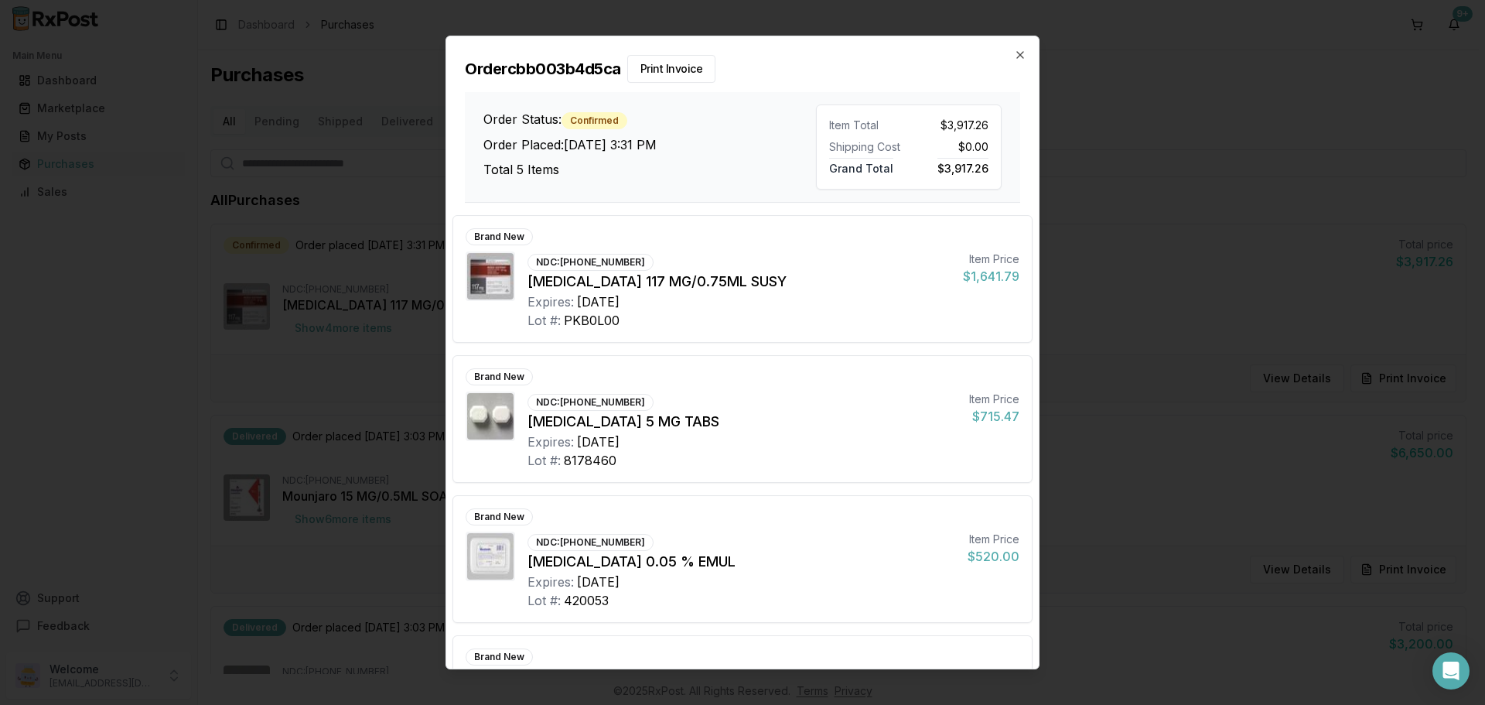
click at [1014, 61] on h2 "Order cbb003b4d5ca Print Invoice" at bounding box center [742, 69] width 555 height 28
click at [1017, 58] on icon "button" at bounding box center [1020, 55] width 6 height 6
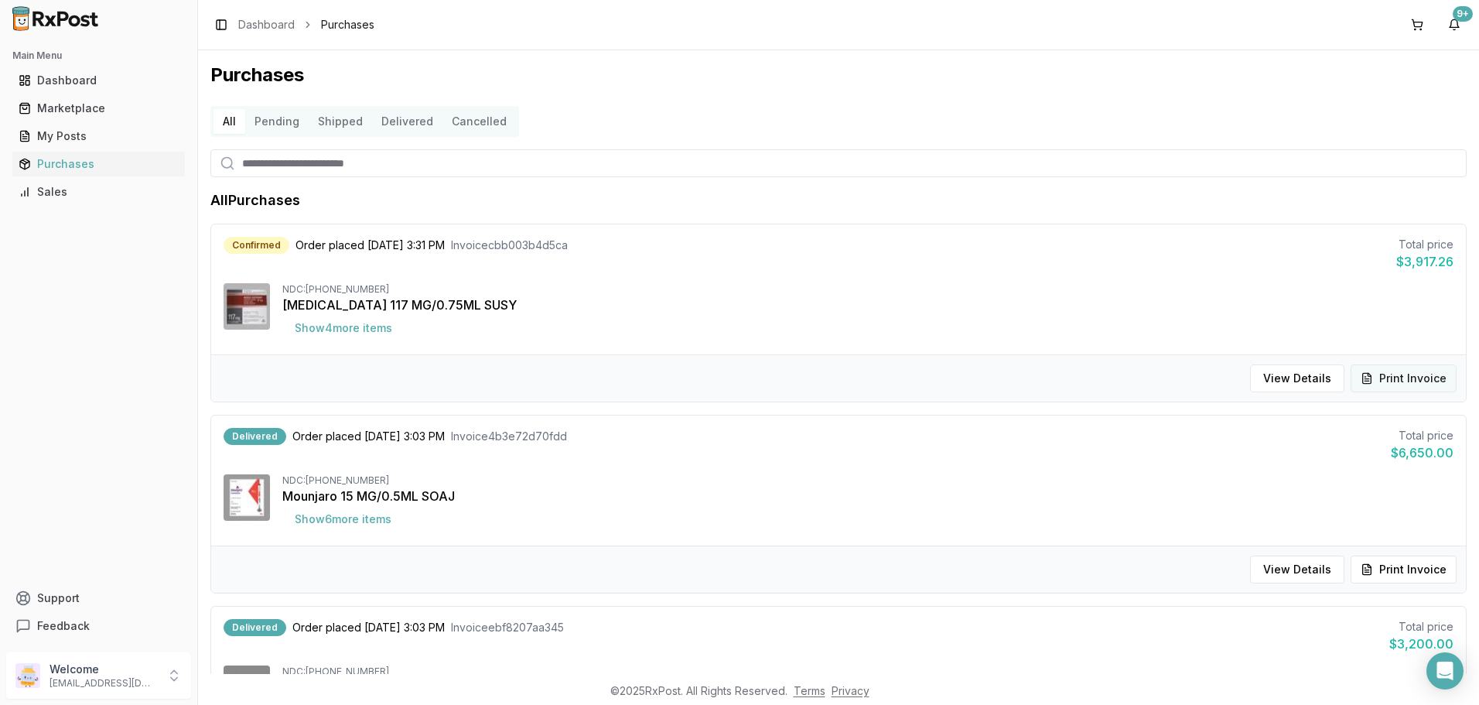
click at [1390, 374] on button "Print Invoice" at bounding box center [1404, 378] width 106 height 28
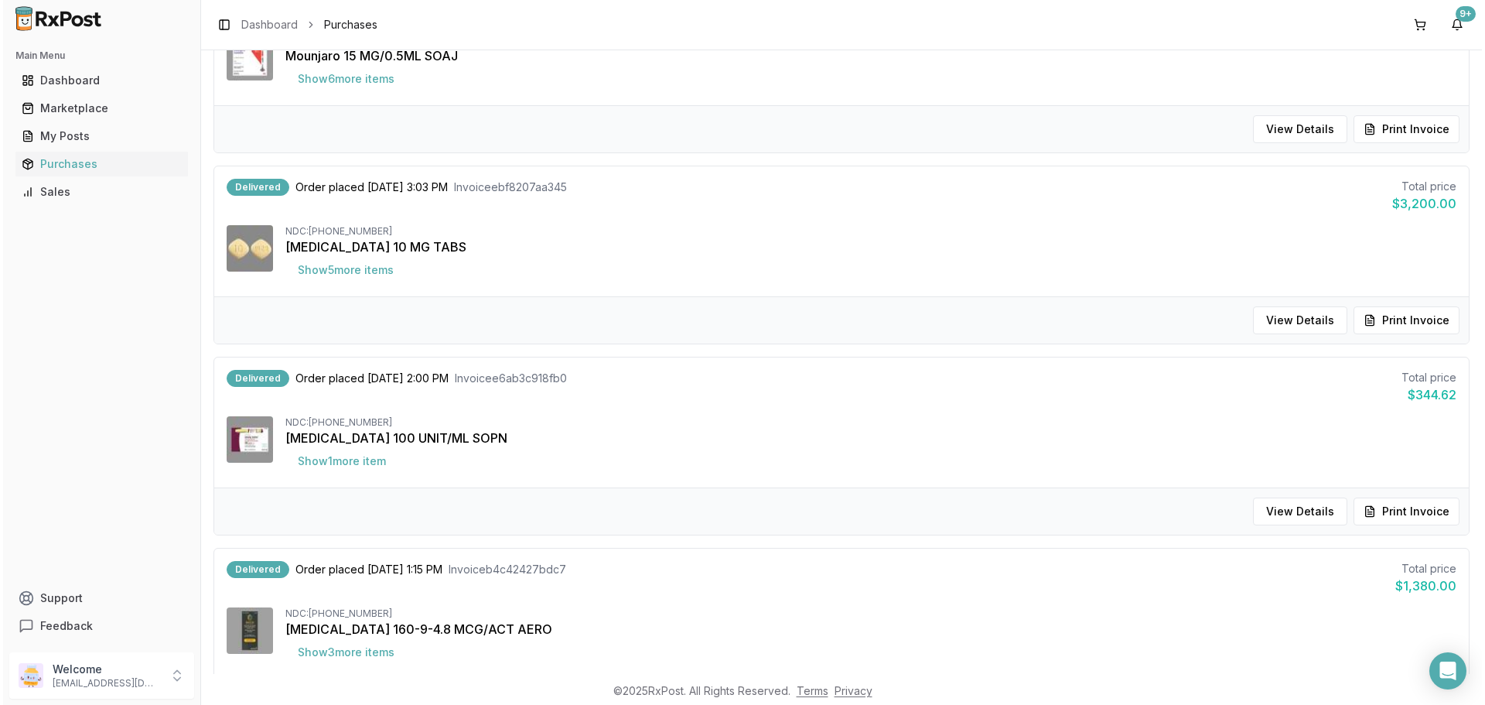
scroll to position [464, 0]
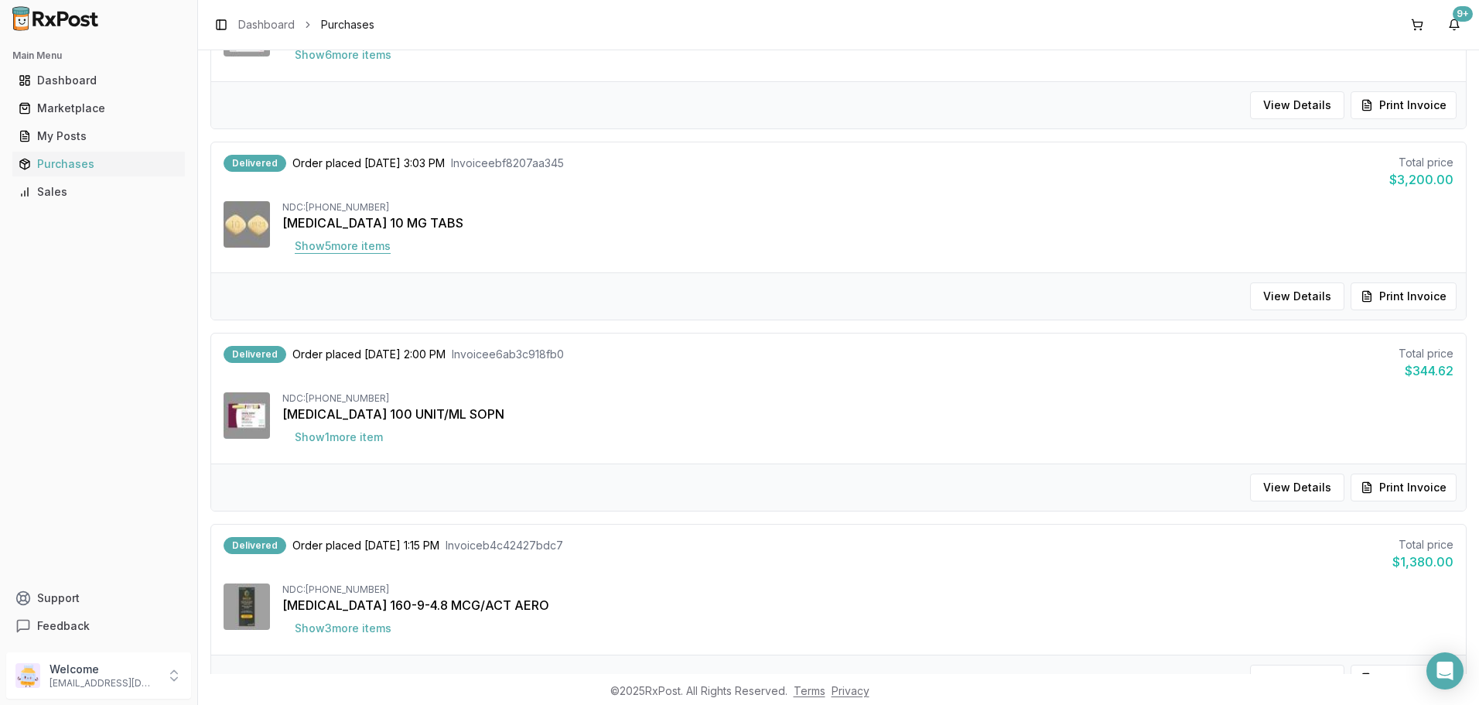
click at [333, 247] on button "Show 5 more item s" at bounding box center [342, 246] width 121 height 28
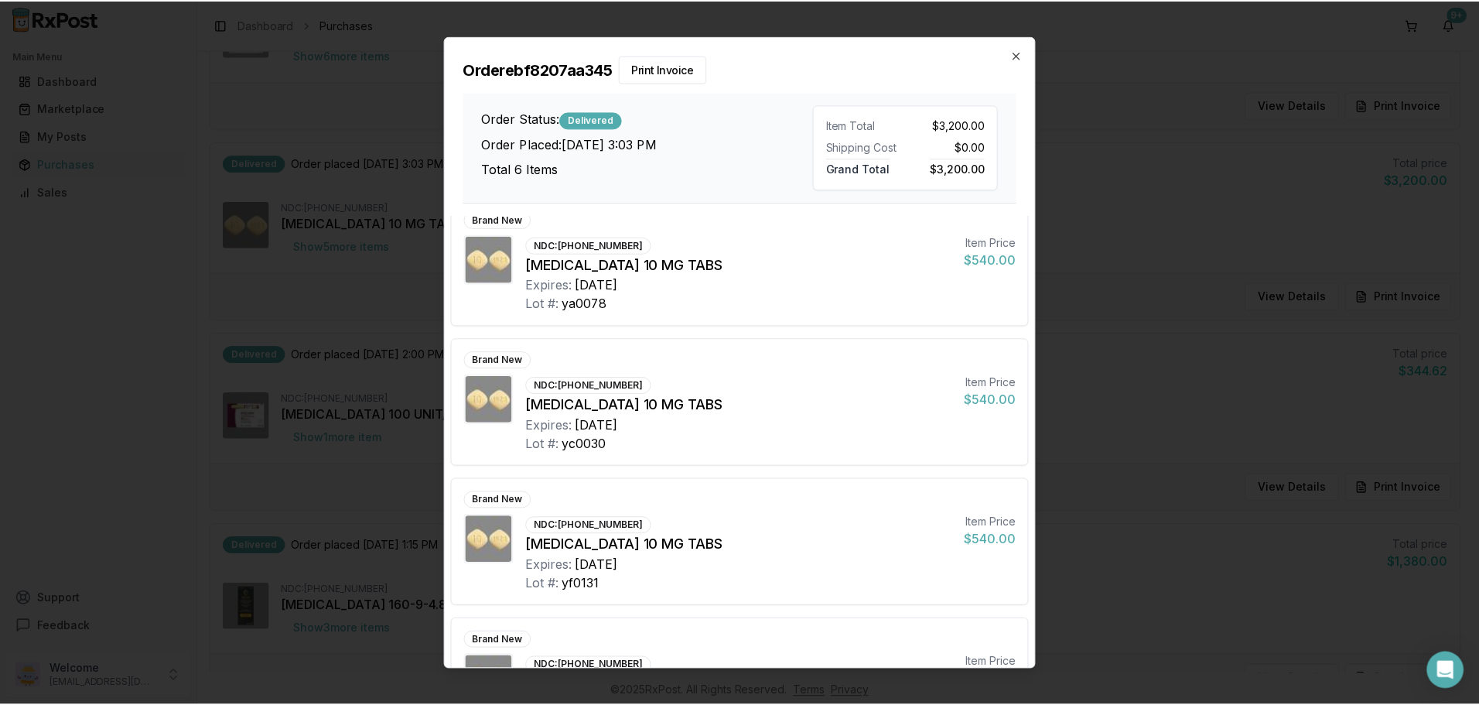
scroll to position [0, 0]
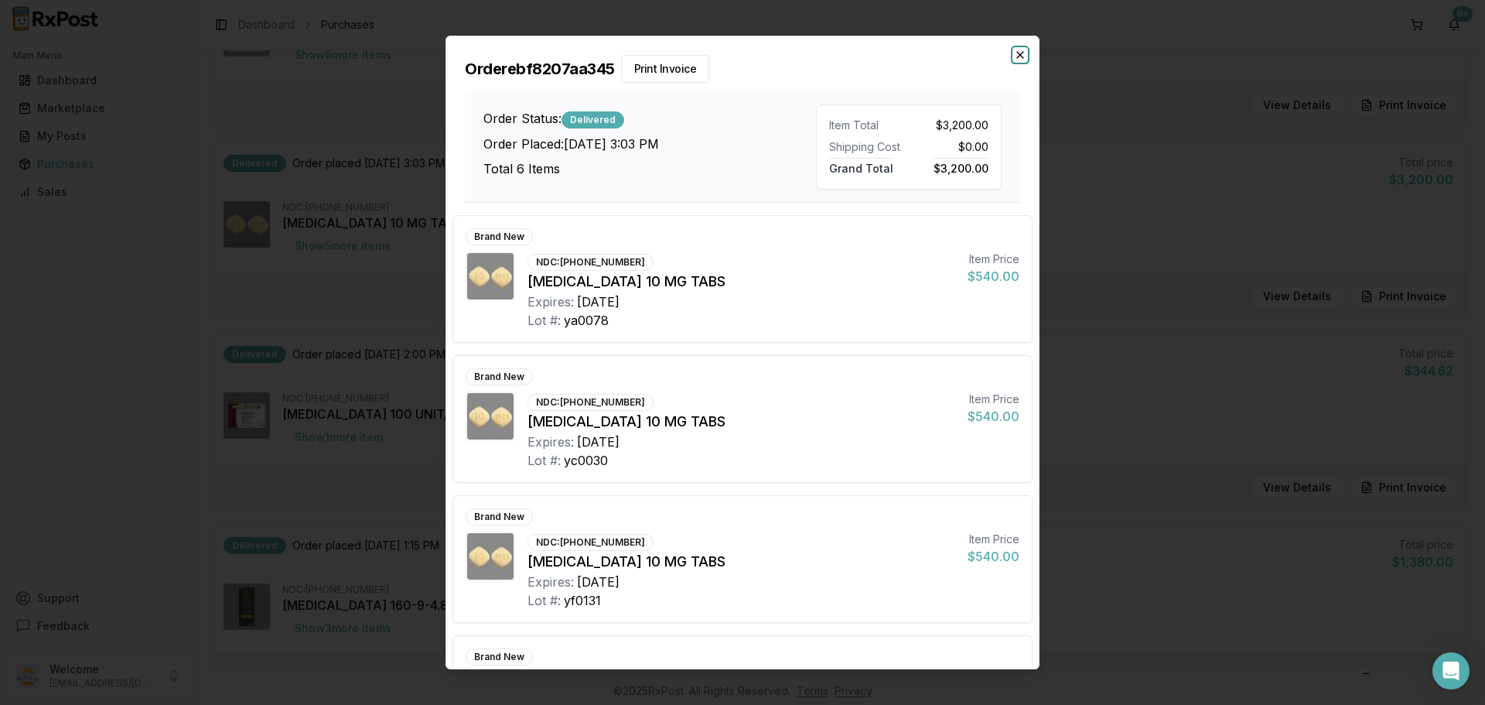
click at [1018, 52] on icon "button" at bounding box center [1020, 55] width 6 height 6
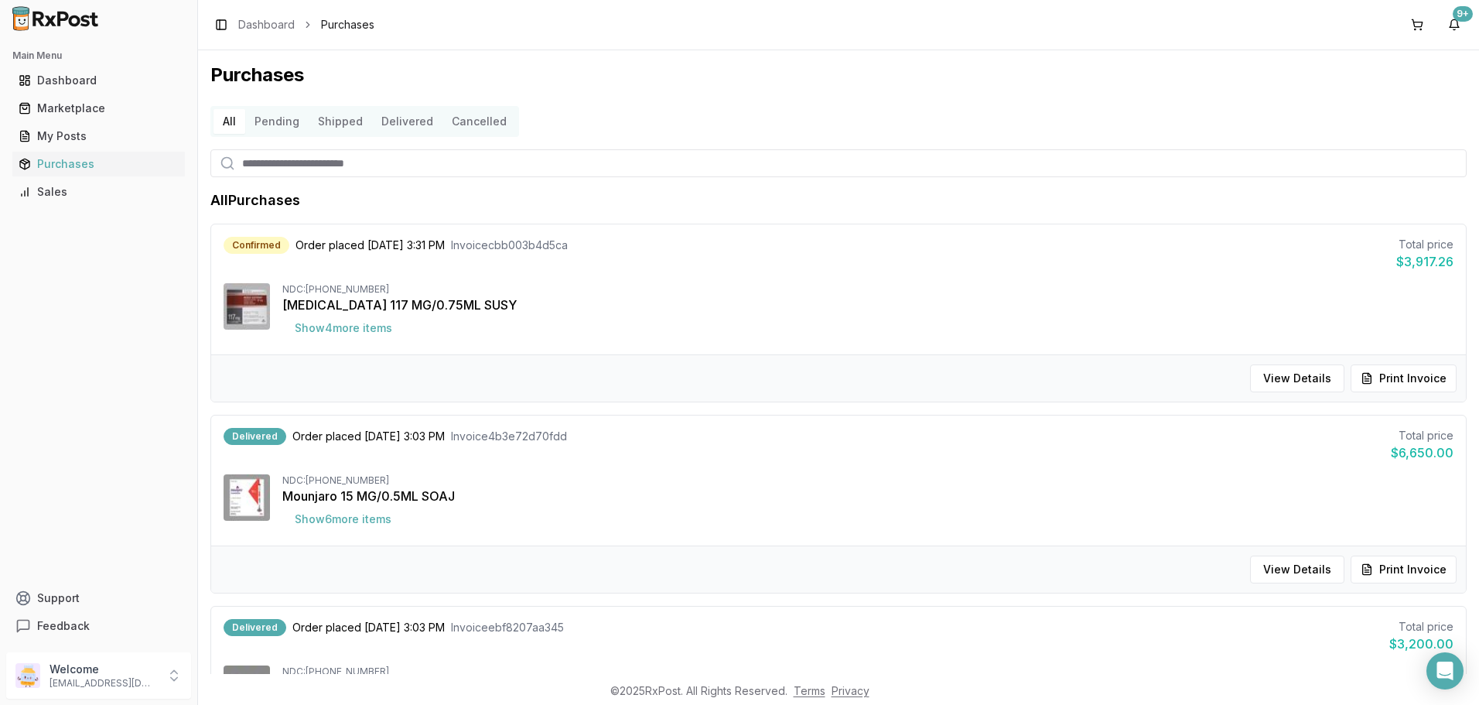
scroll to position [155, 0]
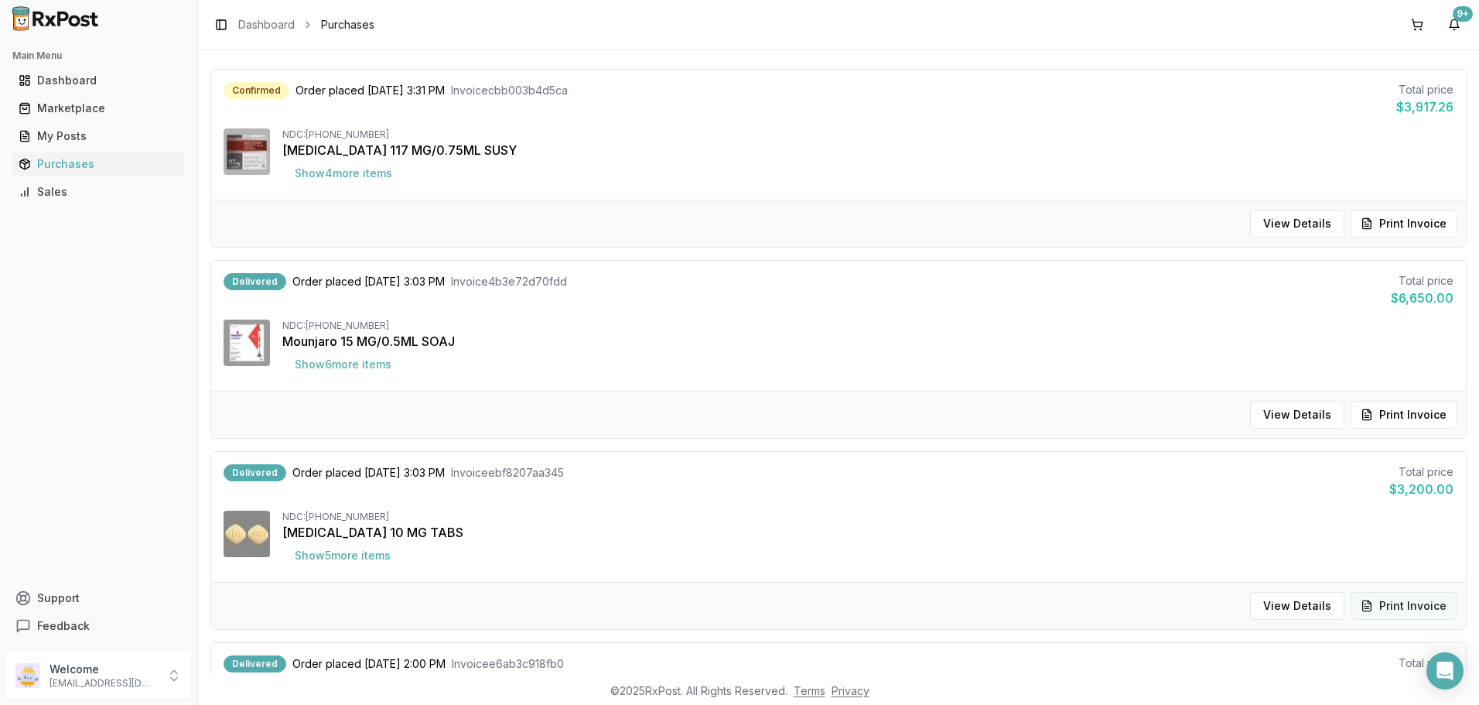
click at [1390, 607] on button "Print Invoice" at bounding box center [1404, 606] width 106 height 28
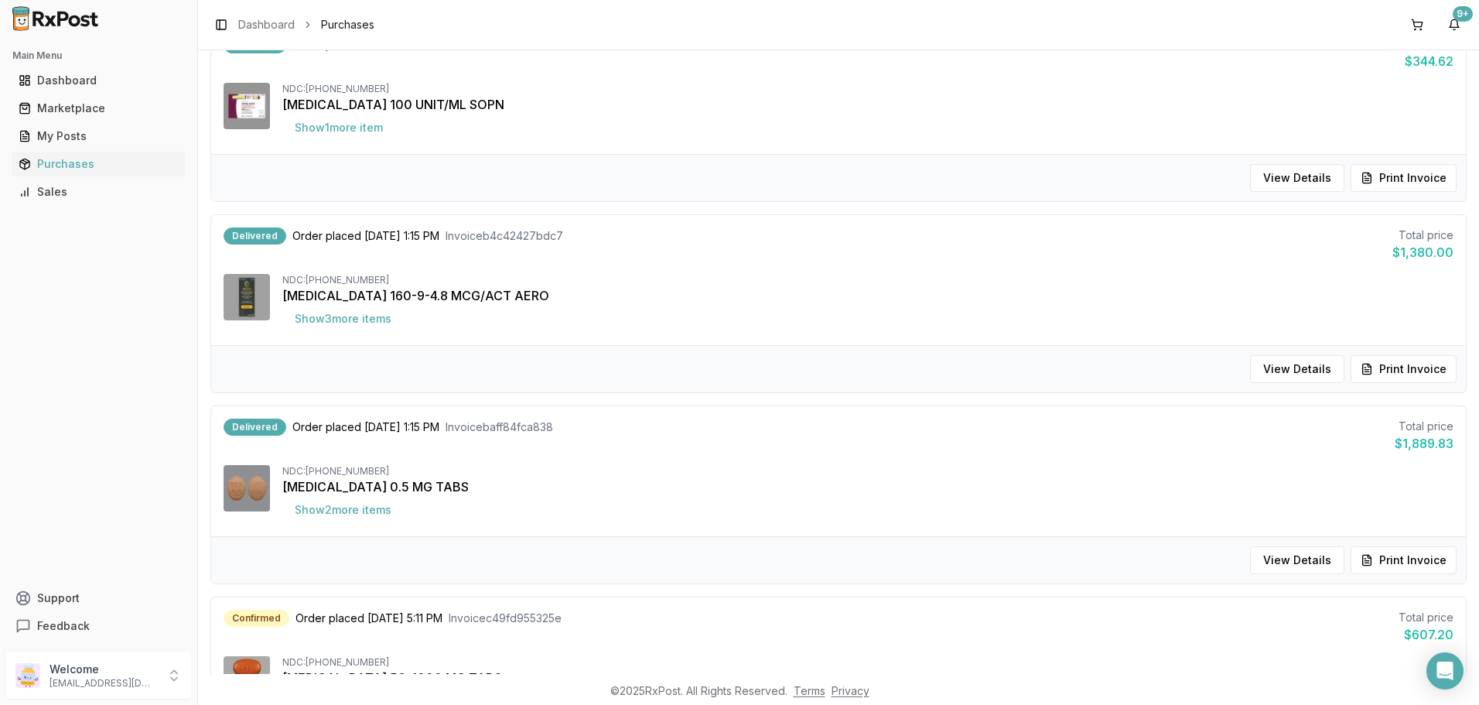
scroll to position [851, 0]
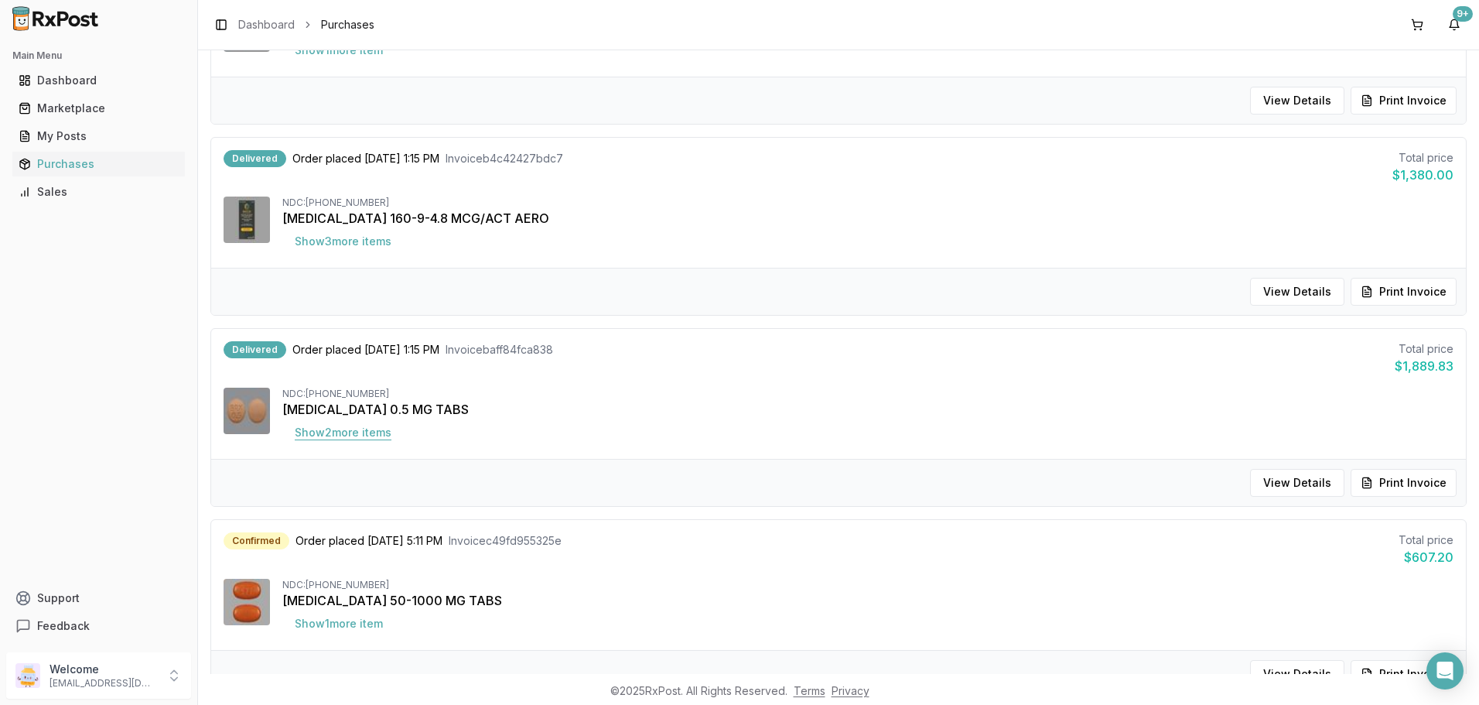
click at [344, 431] on button "Show 2 more item s" at bounding box center [342, 433] width 121 height 28
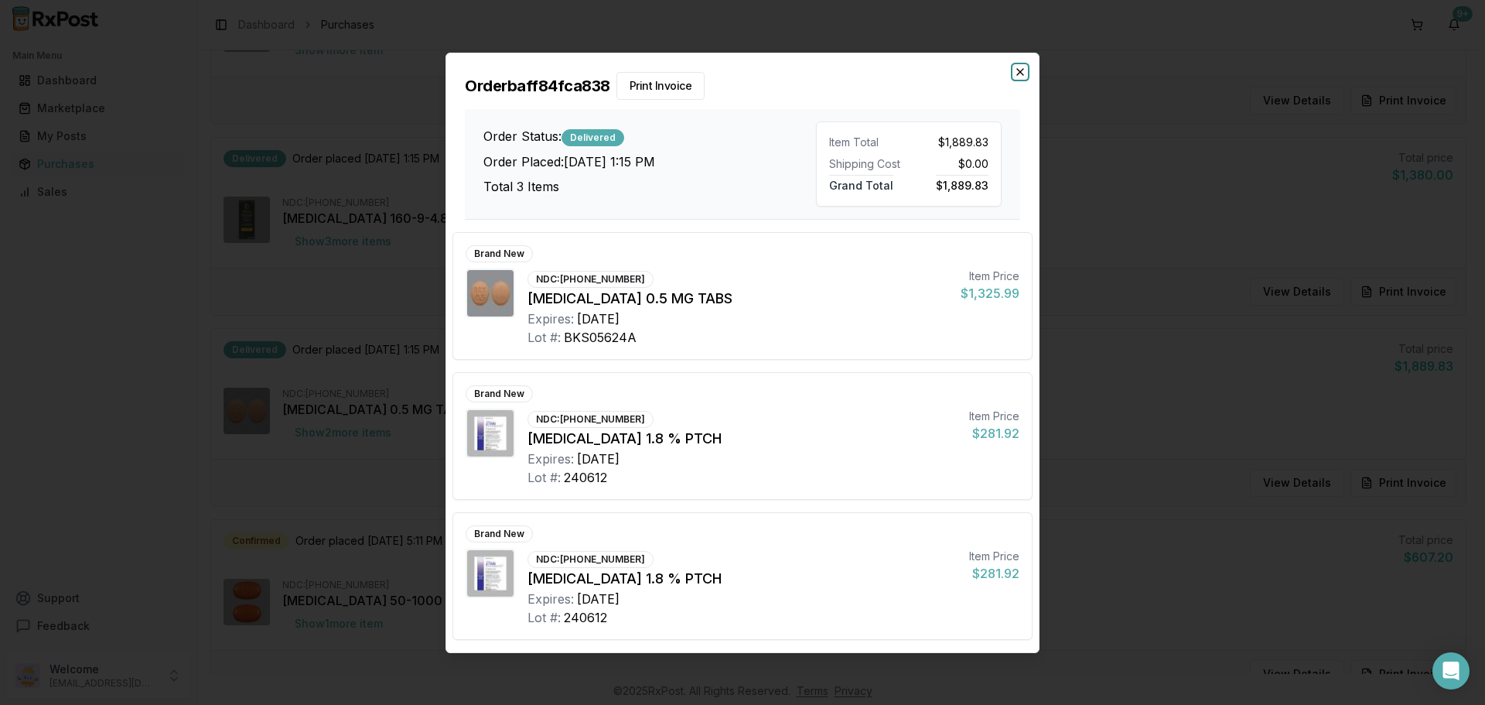
click at [1020, 68] on icon "button" at bounding box center [1020, 72] width 12 height 12
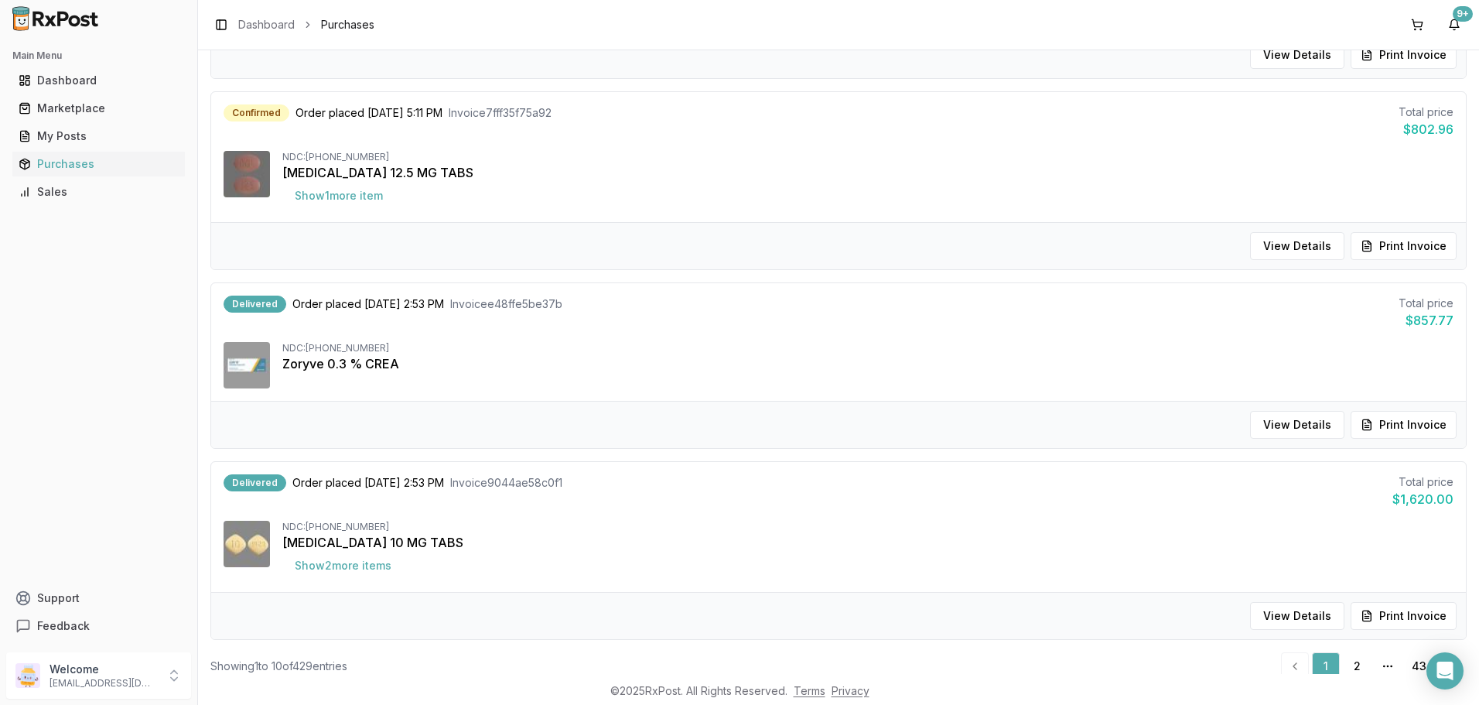
scroll to position [1513, 0]
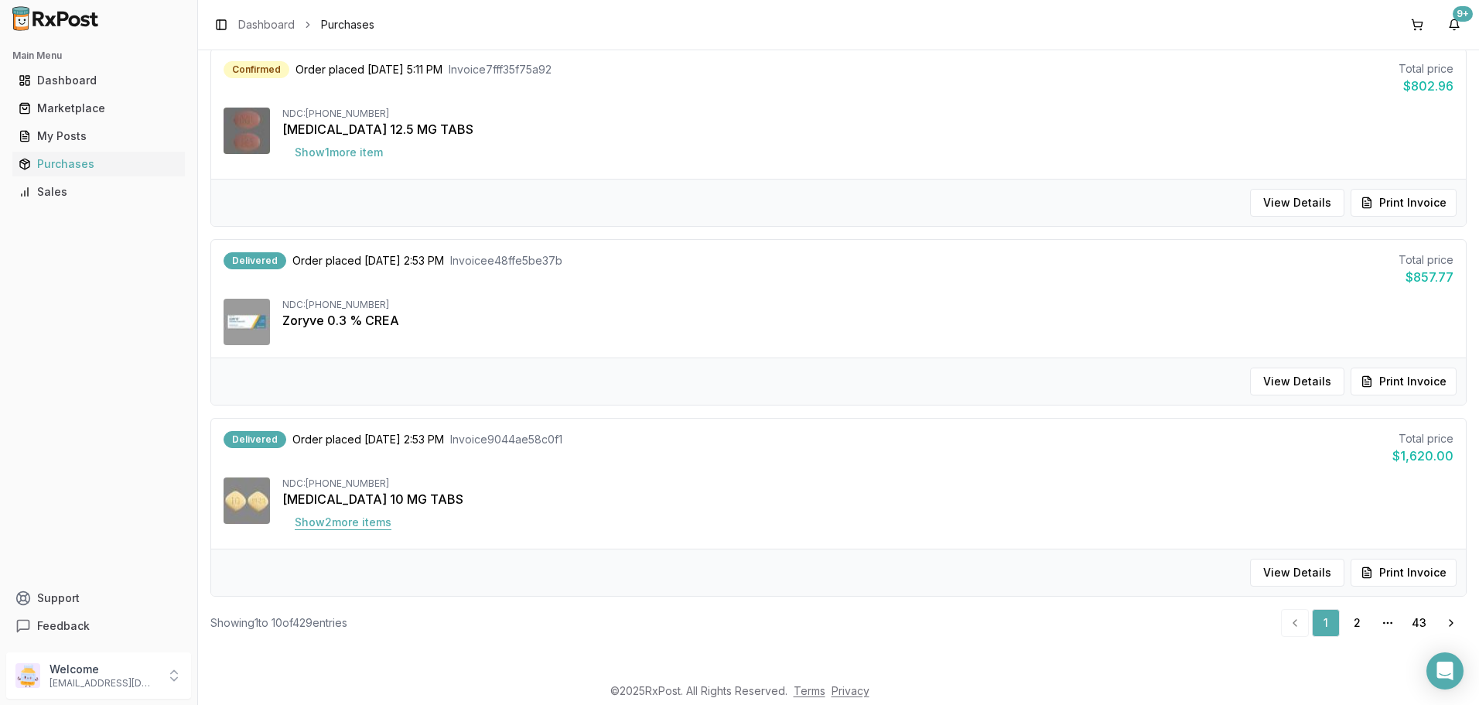
click at [339, 520] on button "Show 2 more item s" at bounding box center [342, 522] width 121 height 28
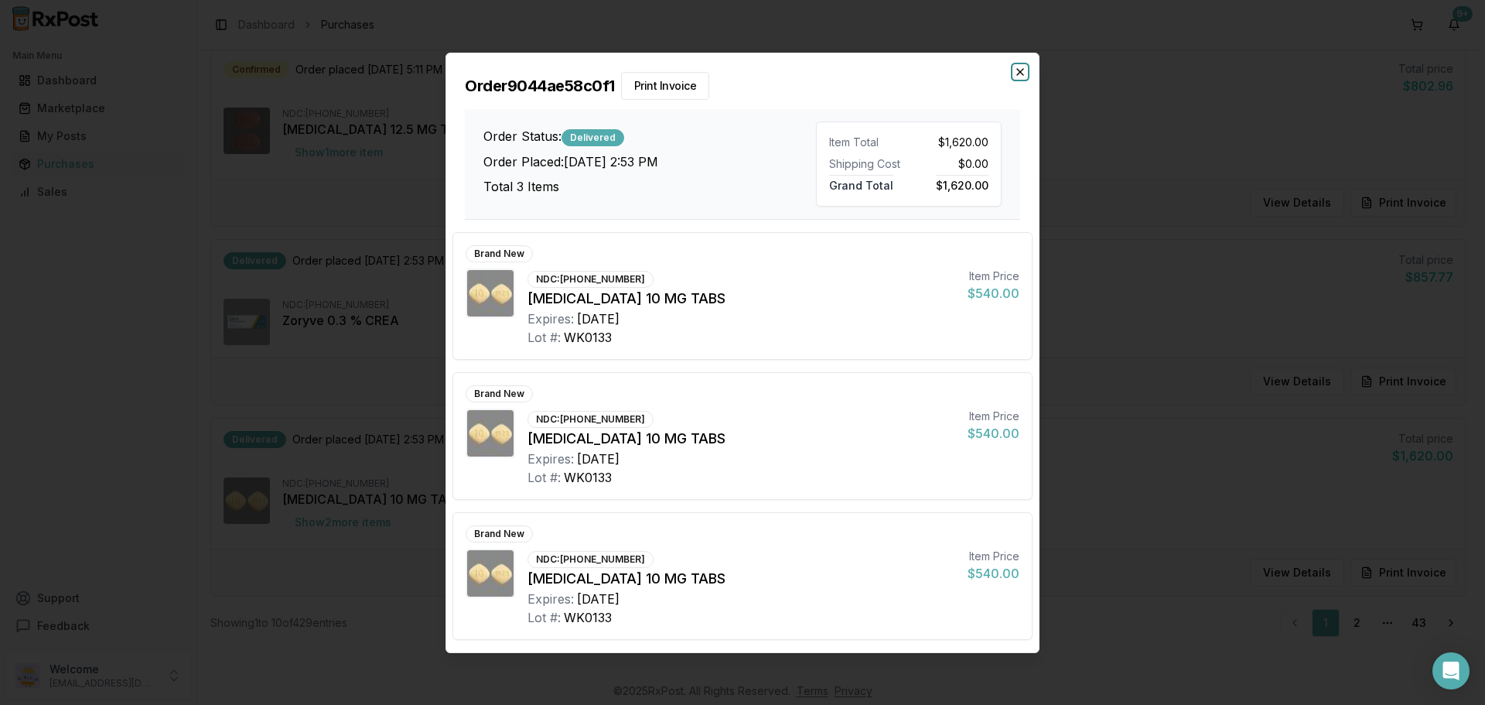
click at [1014, 72] on icon "button" at bounding box center [1020, 72] width 12 height 12
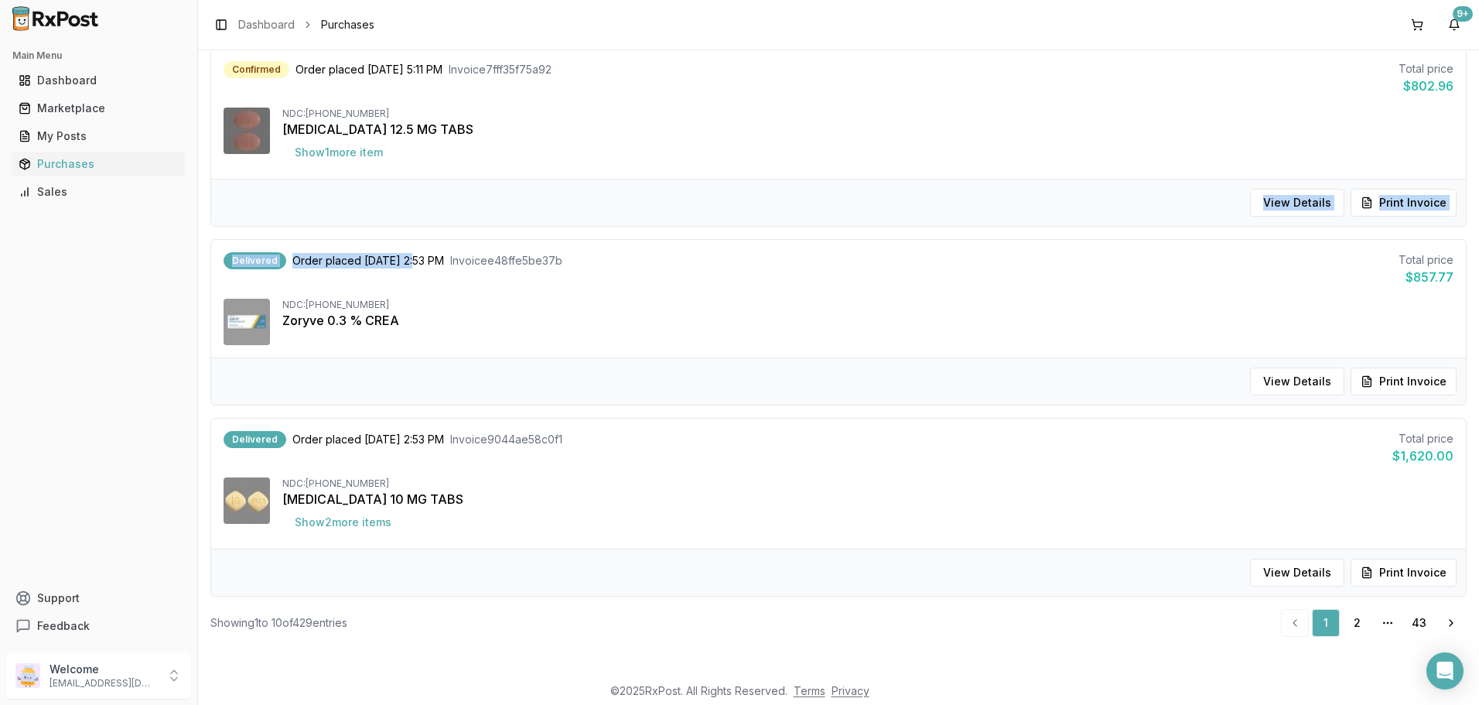
drag, startPoint x: 385, startPoint y: 209, endPoint x: 707, endPoint y: 448, distance: 400.9
